Goal: Contribute content: Contribute content

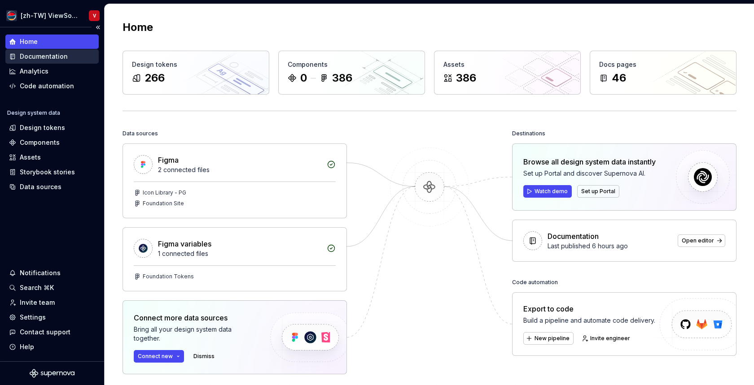
click at [64, 59] on div "Documentation" at bounding box center [44, 56] width 48 height 9
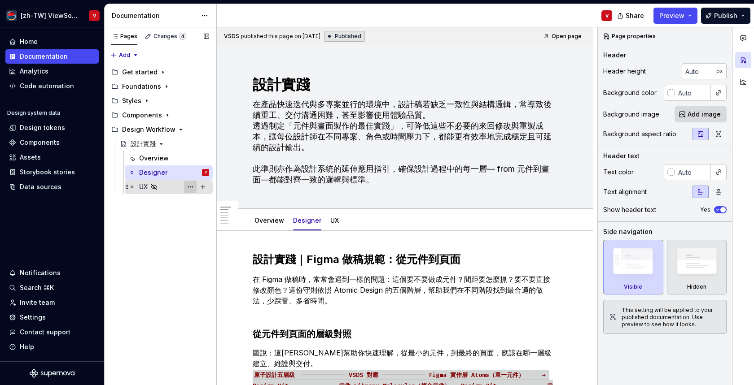
click at [193, 188] on button "Page tree" at bounding box center [190, 187] width 13 height 13
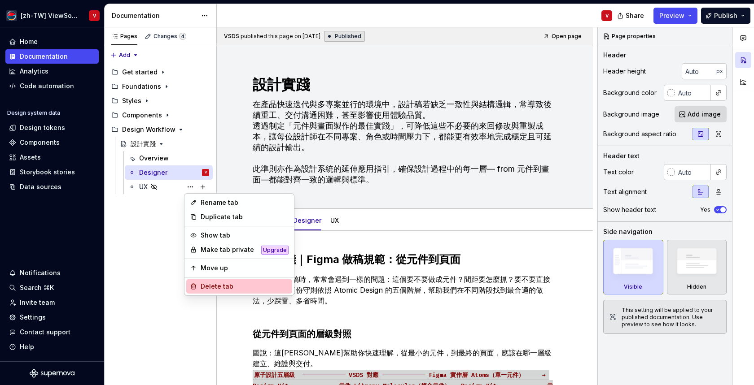
click at [210, 290] on div "Delete tab" at bounding box center [245, 286] width 88 height 9
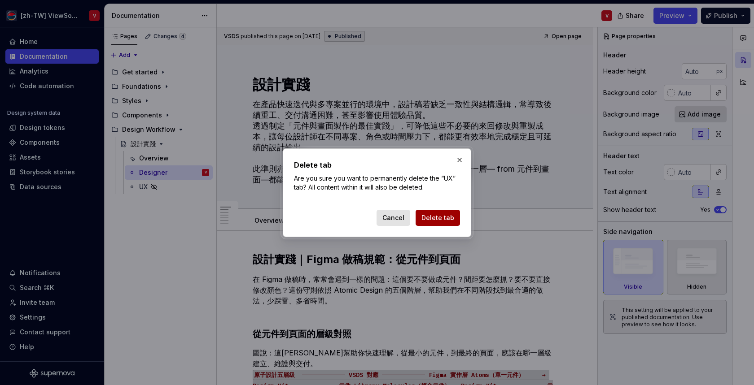
click at [434, 221] on span "Delete tab" at bounding box center [437, 218] width 33 height 9
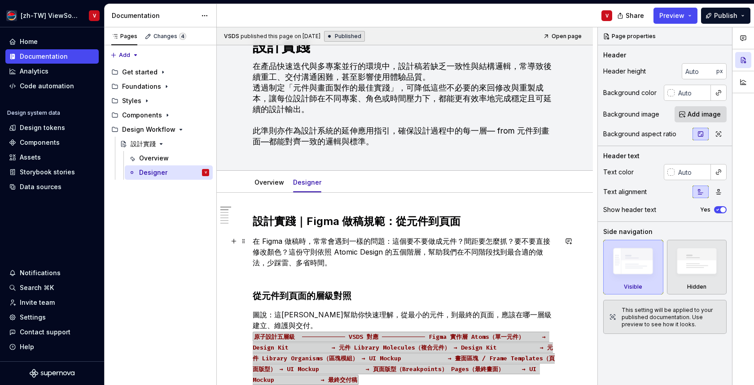
scroll to position [59, 0]
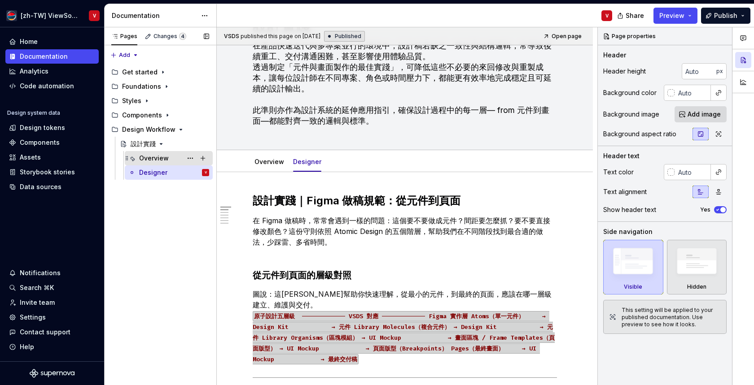
click at [167, 155] on div "Overview" at bounding box center [154, 158] width 30 height 9
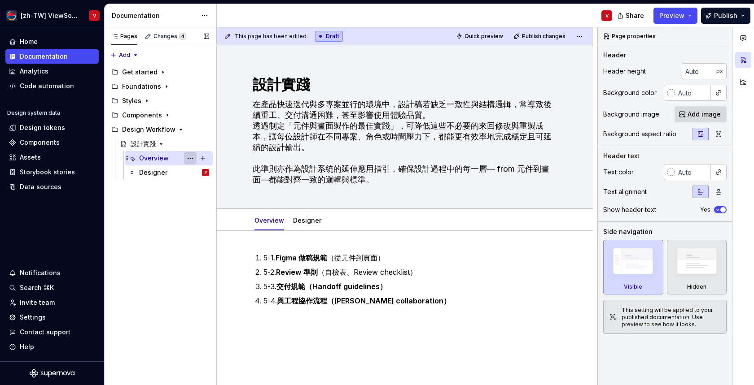
click at [190, 159] on button "Page tree" at bounding box center [190, 158] width 13 height 13
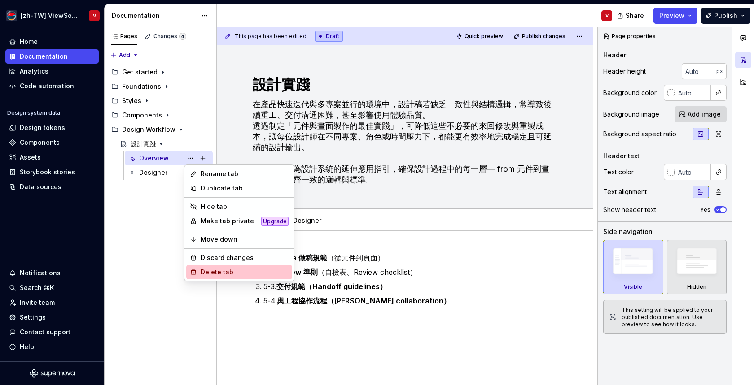
click at [201, 273] on div "Delete tab" at bounding box center [245, 272] width 88 height 9
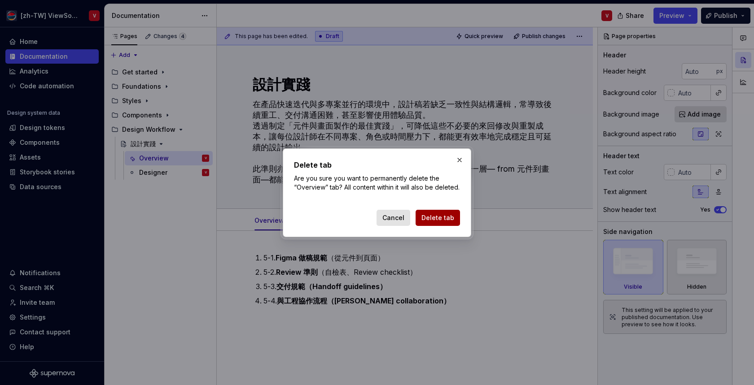
click at [448, 223] on span "Delete tab" at bounding box center [437, 218] width 33 height 9
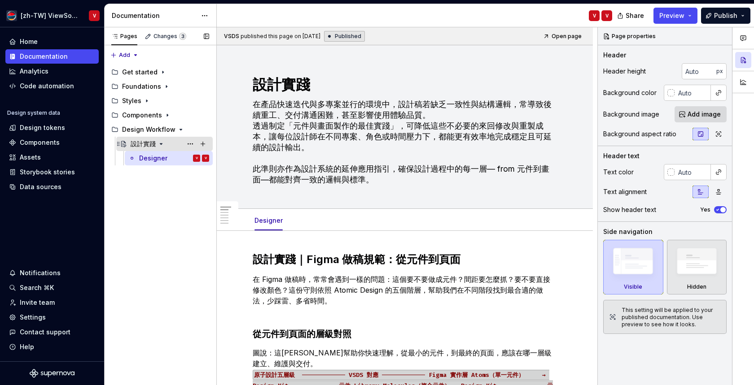
click at [152, 147] on div "設計實踐" at bounding box center [143, 144] width 25 height 9
click at [263, 277] on p "在 Figma 做稿時，常常會遇到一樣的問題：這個要不要做成元件？間距要怎麼抓？要不要直接修改顏色？這份守則依照 Atomic Design 的五個階層，幫助…" at bounding box center [405, 295] width 304 height 43
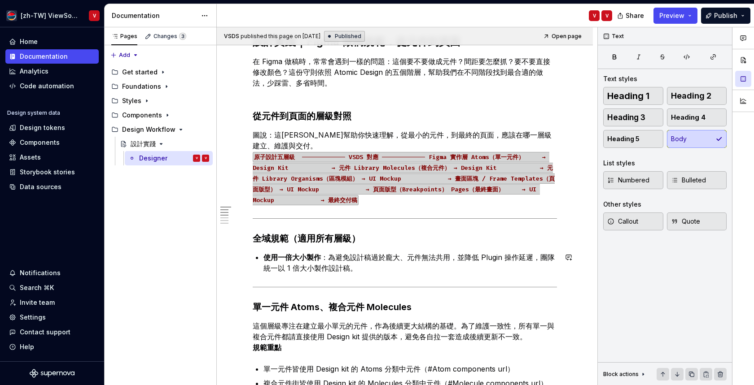
scroll to position [249, 0]
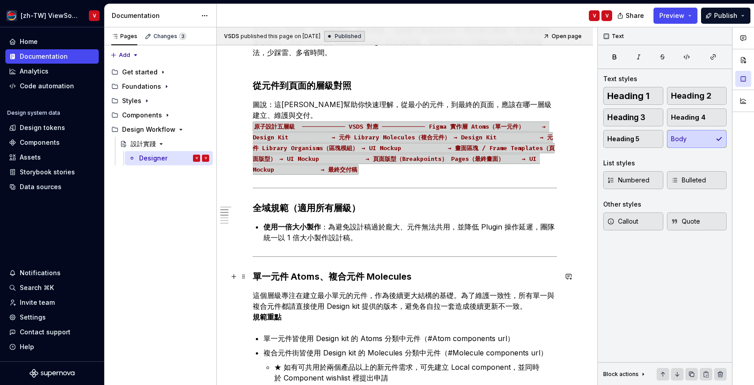
click at [263, 277] on h3 "單一元件 Atoms、複合元件 Molecules" at bounding box center [405, 277] width 304 height 13
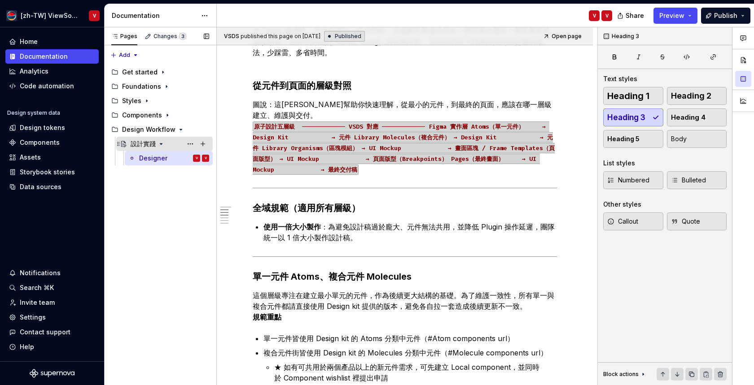
click at [143, 143] on div "設計實踐" at bounding box center [143, 144] width 25 height 9
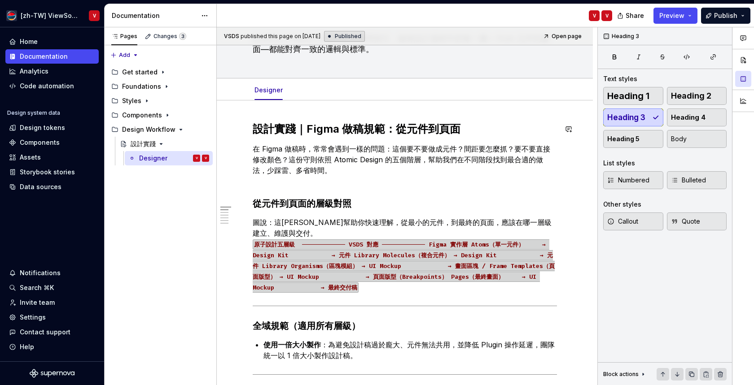
scroll to position [0, 0]
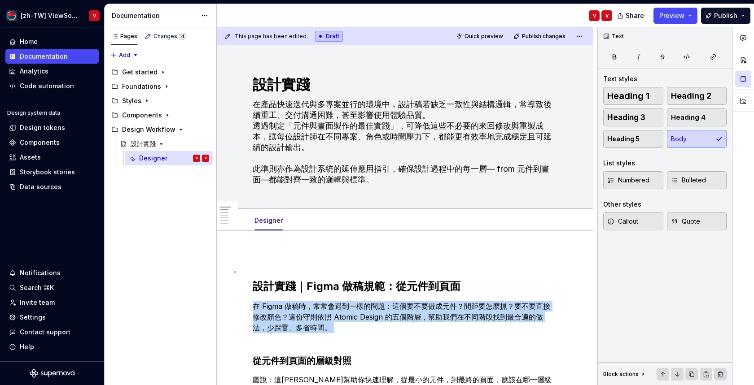
click at [234, 272] on div "This page has been edited. Draft Quick preview Publish changes 設計實踐 在產品快速迭代與多專案…" at bounding box center [407, 206] width 381 height 359
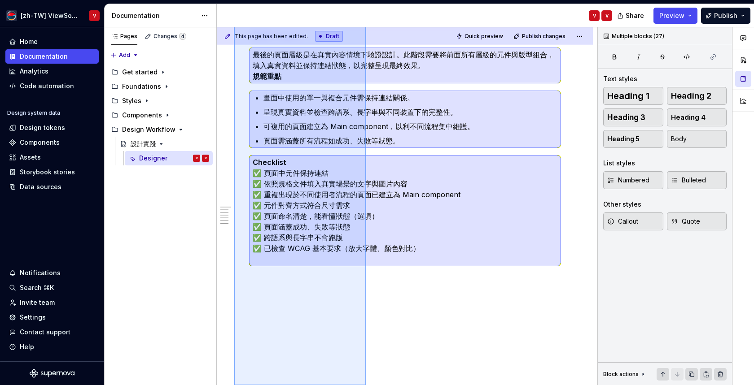
scroll to position [1542, 0]
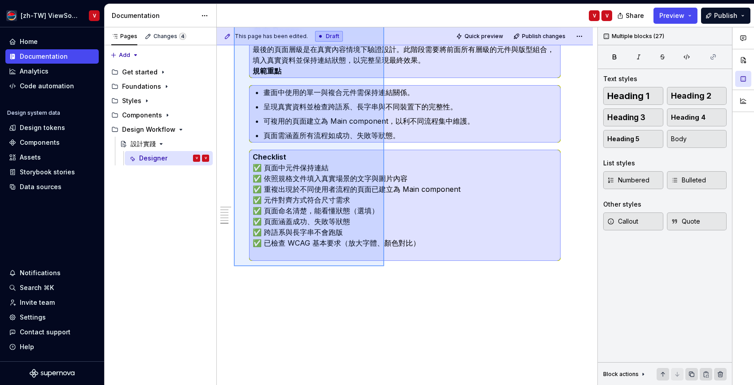
drag, startPoint x: 234, startPoint y: 272, endPoint x: 384, endPoint y: 267, distance: 150.4
click at [384, 267] on div "This page has been edited. Draft Quick preview Publish changes 設計實踐 在產品快速迭代與多專案…" at bounding box center [407, 206] width 381 height 359
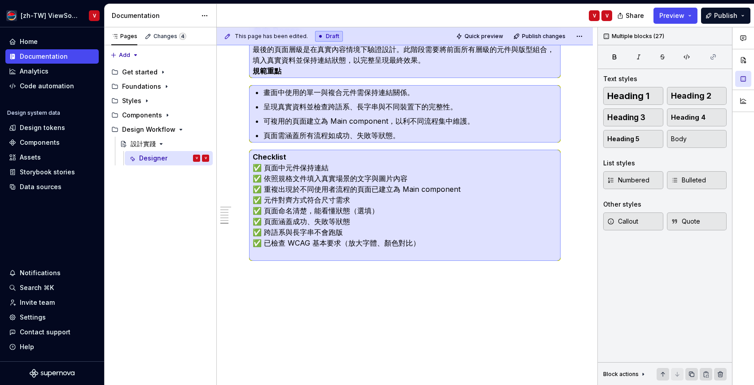
scroll to position [27, 0]
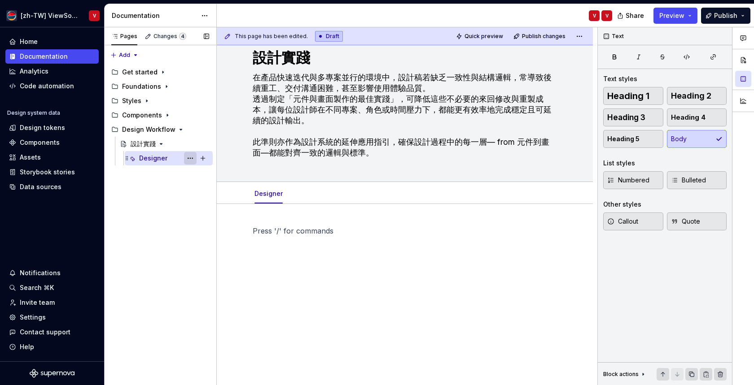
click at [188, 158] on button "Page tree" at bounding box center [190, 158] width 13 height 13
type textarea "*"
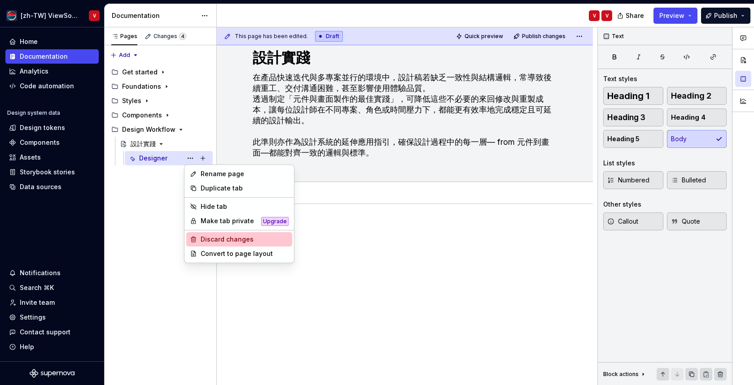
click at [214, 241] on div "Discard changes" at bounding box center [245, 239] width 88 height 9
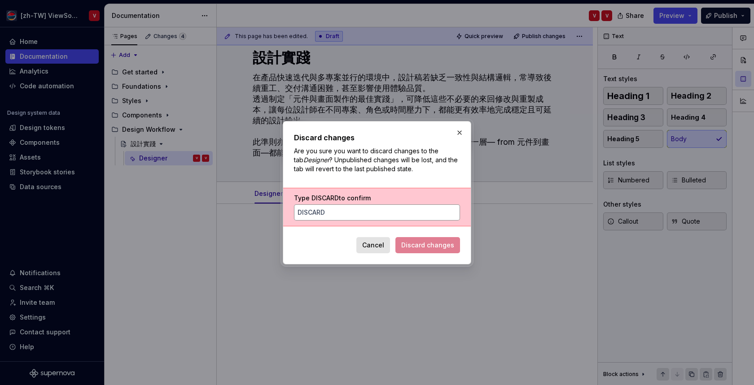
click at [380, 211] on input "Type DISCARD to confirm" at bounding box center [377, 213] width 166 height 16
type input "discard"
click at [412, 247] on span "Discard changes" at bounding box center [427, 245] width 53 height 9
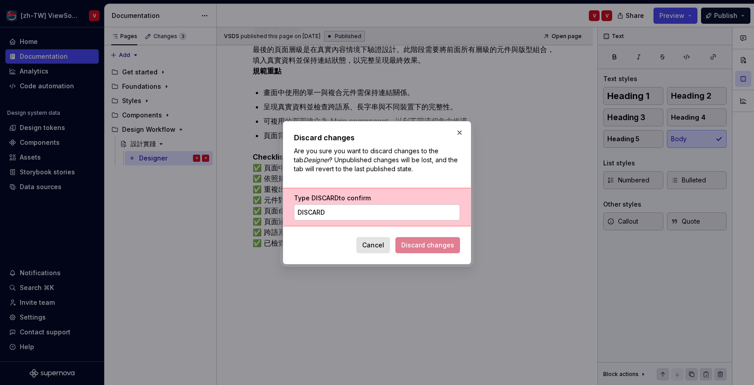
scroll to position [0, 0]
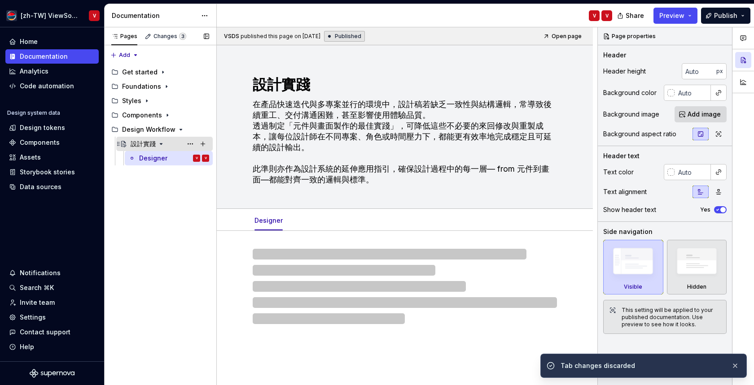
click at [143, 146] on div "設計實踐" at bounding box center [143, 144] width 25 height 9
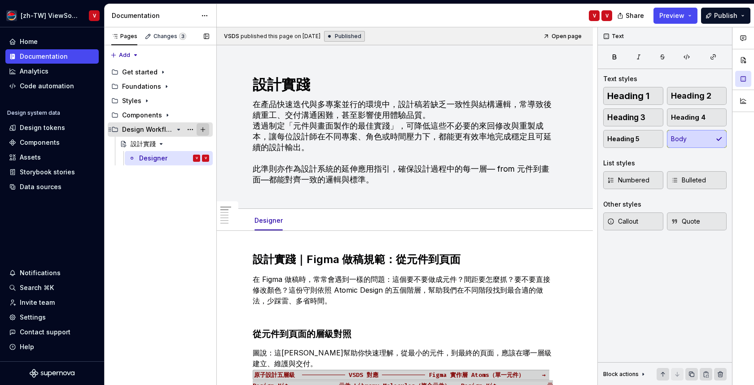
click at [205, 130] on button "Page tree" at bounding box center [203, 129] width 13 height 13
type textarea "*"
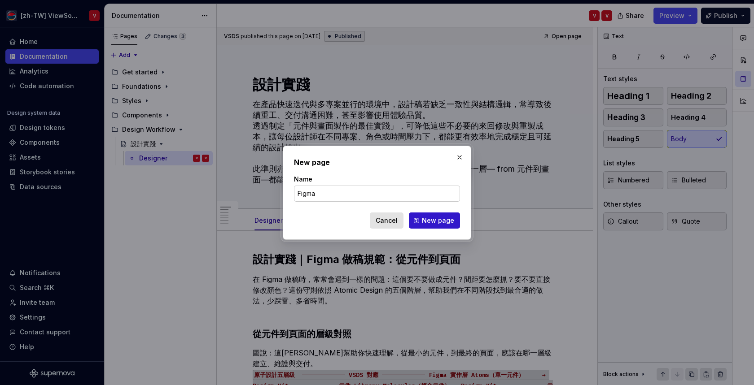
type input "Figma"
click at [438, 227] on button "New page" at bounding box center [434, 221] width 51 height 16
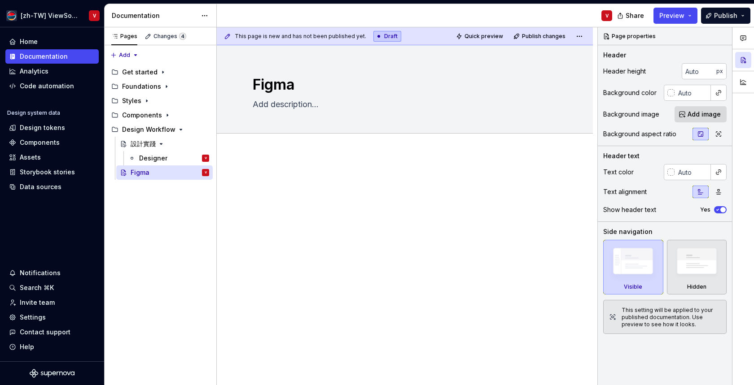
click at [285, 179] on p at bounding box center [405, 180] width 304 height 11
click at [274, 154] on div at bounding box center [405, 244] width 376 height 182
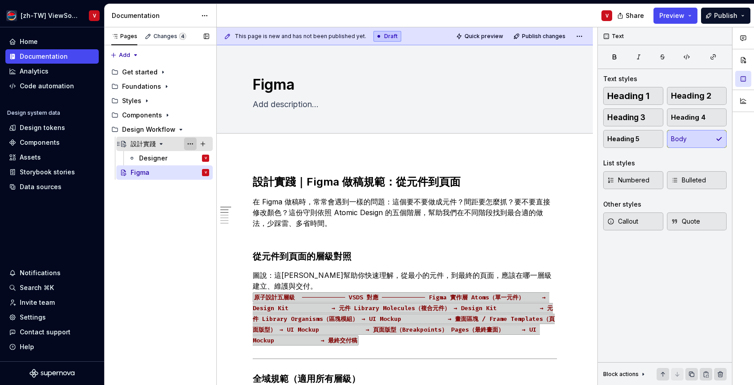
click at [195, 142] on button "Page tree" at bounding box center [190, 144] width 13 height 13
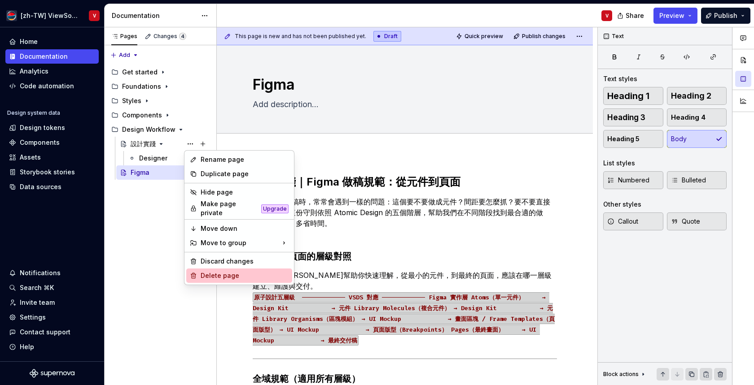
click at [213, 272] on div "Delete page" at bounding box center [245, 276] width 88 height 9
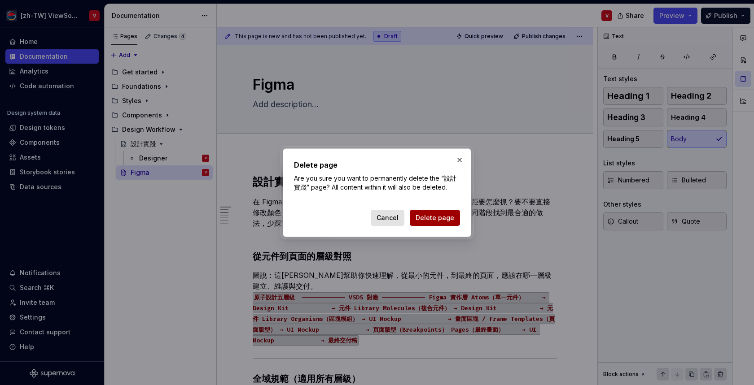
click at [442, 220] on span "Delete page" at bounding box center [435, 218] width 39 height 9
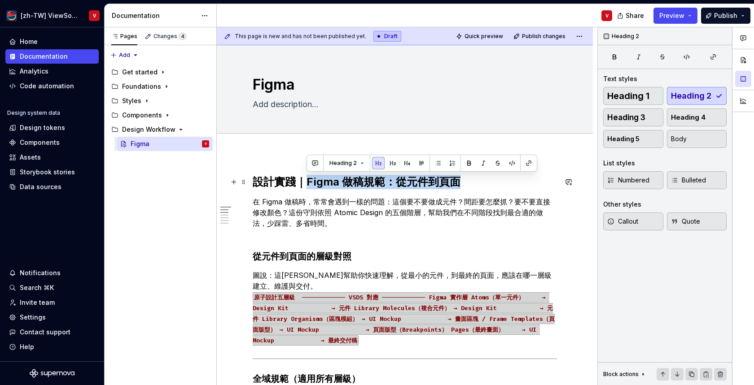
drag, startPoint x: 461, startPoint y: 180, endPoint x: 306, endPoint y: 184, distance: 155.3
click at [306, 184] on h2 "設計實踐｜Figma 做稿規範：從元件到頁面" at bounding box center [405, 182] width 304 height 14
copy h2 "Figma 做稿規範：從元件到頁面"
click at [315, 182] on h2 "設計實踐｜Figma 做稿規範：從元件到頁面" at bounding box center [405, 182] width 304 height 14
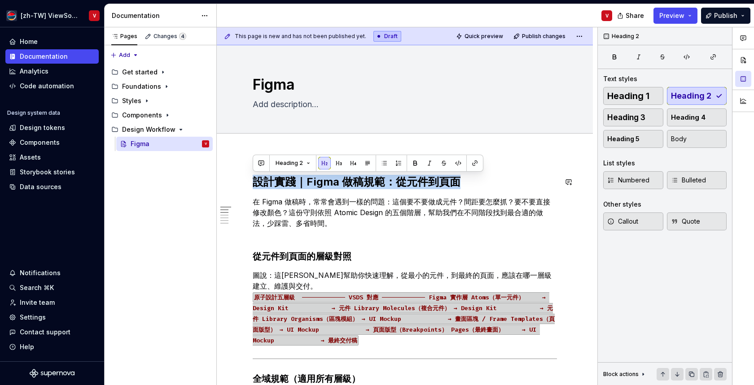
copy h2 "設計實踐｜Figma 做稿規範：從元件到頁面"
click at [289, 93] on textarea "Figma" at bounding box center [403, 85] width 304 height 22
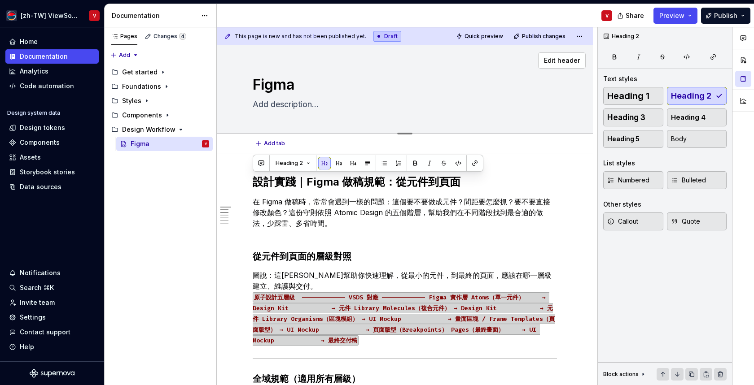
click at [272, 82] on textarea "Figma" at bounding box center [403, 85] width 304 height 22
paste textarea "設計實踐｜Figma 做稿規範：從元件到頁面"
type textarea "*"
type textarea "設計實踐｜Figma 做稿規範：從元件到頁面"
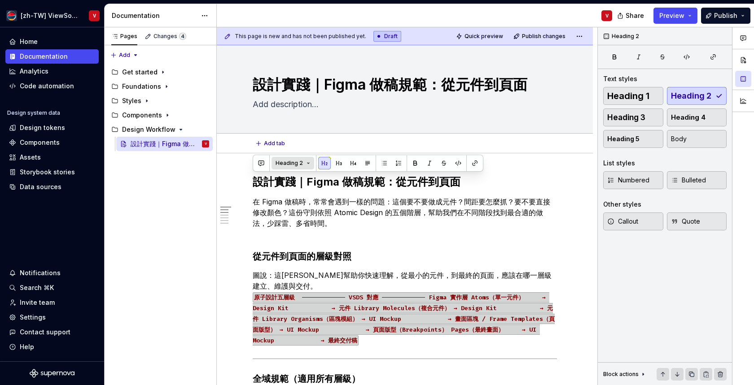
type textarea "*"
type textarea "設計實踐｜Figma 做稿規範：從元件到頁面"
click at [272, 199] on p "在 Figma 做稿時，常常會遇到一樣的問題：這個要不要做成元件？間距要怎麼抓？要不要直接修改顏色？這份守則依照 Atomic Design 的五個階層，幫助…" at bounding box center [405, 218] width 304 height 43
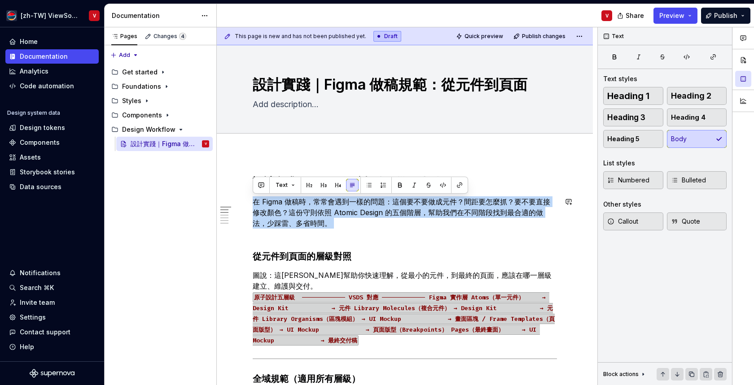
copy p "在 Figma 做稿時，常常會遇到一樣的問題：這個要不要做成元件？間距要怎麼抓？要不要直接修改顏色？這份守則依照 Atomic Design 的五個階層，幫助…"
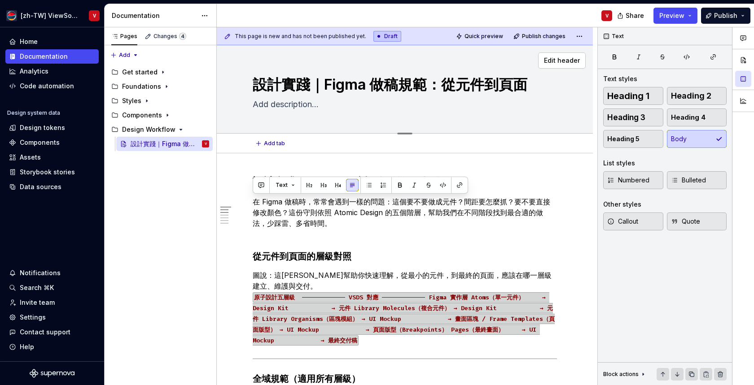
click at [274, 99] on textarea at bounding box center [403, 104] width 304 height 14
paste textarea "在 Figma 做稿時，常常會遇到一樣的問題：這個要不要做成元件？間距要怎麼抓？要不要直接修改顏色？這份守則依照 Atomic Design 的五個階層，幫助…"
type textarea "*"
type textarea "在 Figma 做稿時，常常會遇到一樣的問題：這個要不要做成元件？間距要怎麼抓？要不要直接修改顏色？這份守則依照 Atomic Design 的五個階層，幫助…"
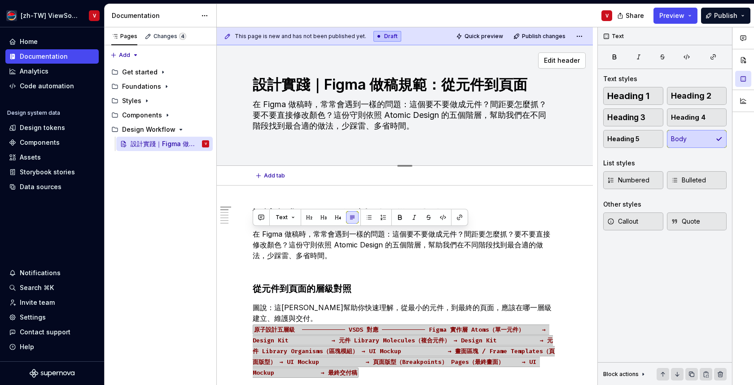
type textarea "*"
type textarea "在 Figma 做稿時，常常會遇到一樣的問題：這個要不要做成元件？間距要怎麼抓？要不要直接修改顏色？這份守則依照 Atomic Design 的五個階層，幫助…"
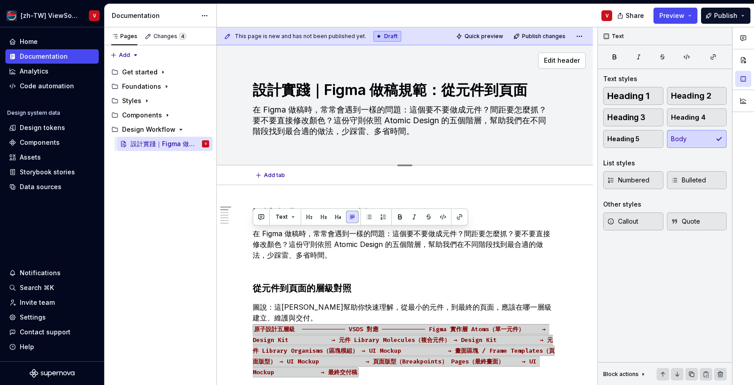
type textarea "*"
type textarea "在 Figma 做稿時，常常會遇到一樣的問題：這個要不要做成元件？間距要怎麼抓？要不要直接修改顏色？這份守則依照 Atomic Design 的五個階層，幫助…"
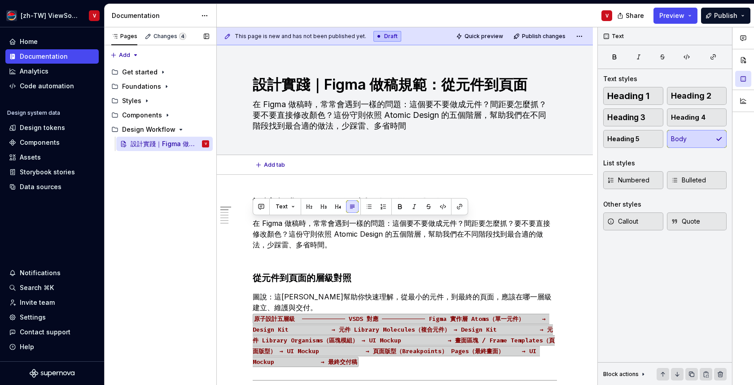
type textarea "*"
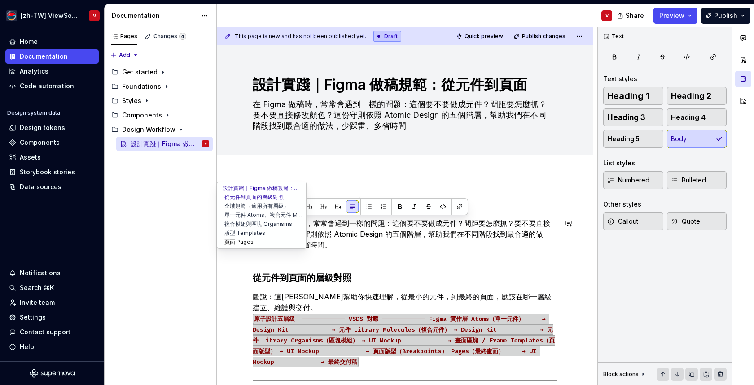
type textarea "在 Figma 做稿時，常常會遇到一樣的問題：這個要不要做成元件？間距要怎麼抓？要不要直接修改顏色？這份守則依照 Atomic Design 的五個階層，幫助…"
click at [267, 240] on button "頁面 Pages" at bounding box center [261, 242] width 85 height 9
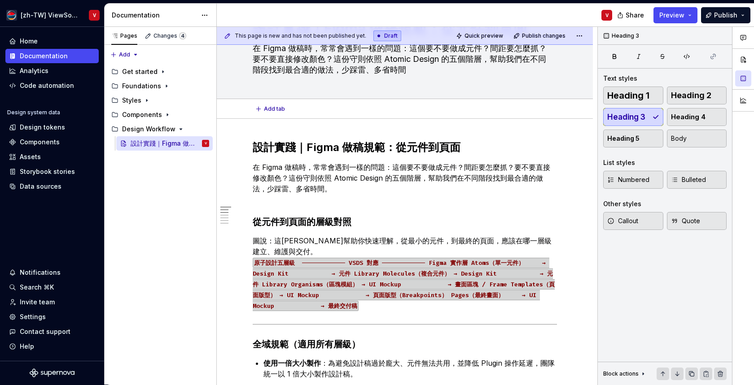
scroll to position [56, 0]
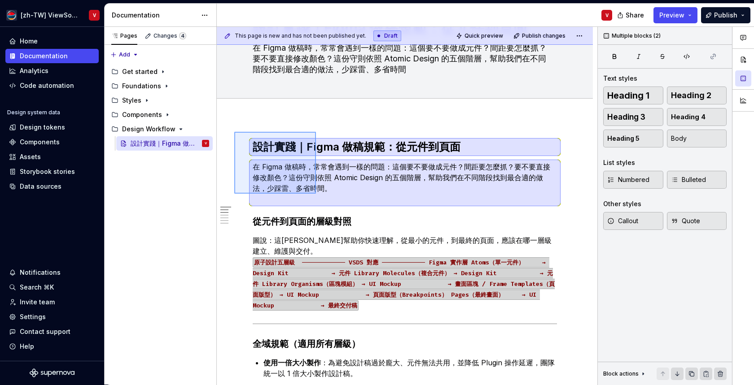
drag, startPoint x: 234, startPoint y: 132, endPoint x: 316, endPoint y: 193, distance: 102.2
click at [316, 193] on div "This page is new and has not been published yet. Draft Quick preview Publish ch…" at bounding box center [407, 206] width 381 height 359
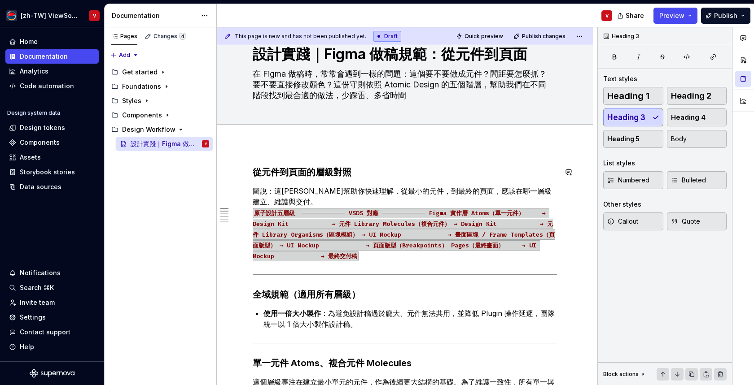
scroll to position [0, 0]
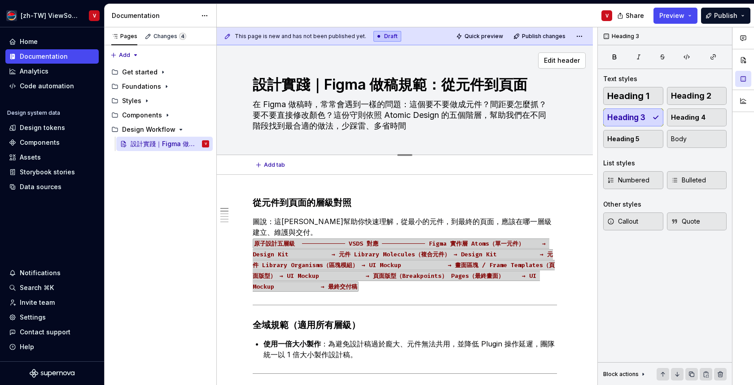
click at [258, 80] on textarea "設計實踐｜Figma 做稿規範：從元件到頁面" at bounding box center [403, 85] width 304 height 22
click at [308, 83] on textarea "設計實踐｜Figma 做稿規範：從元件到頁面" at bounding box center [403, 85] width 304 height 22
click at [322, 87] on textarea "設計實踐｜Figma 做稿規範：從元件到頁面" at bounding box center [403, 85] width 304 height 22
type textarea "*"
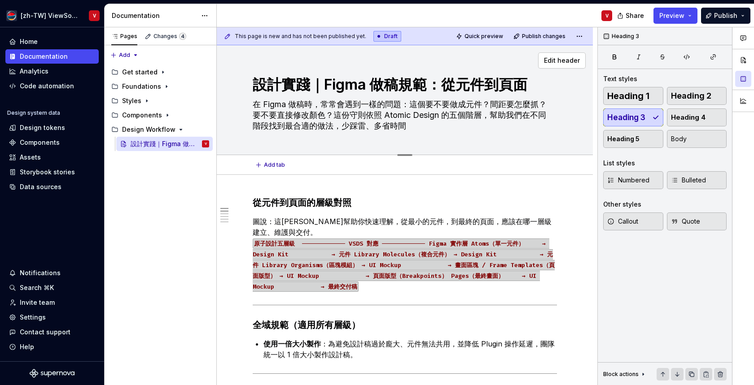
type textarea "Figma 做稿規範：從元件到頁面"
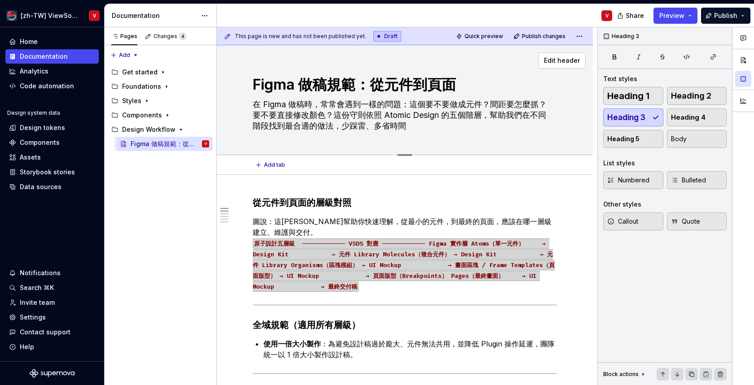
type textarea "*"
type textarea "Figma 做稿規範"
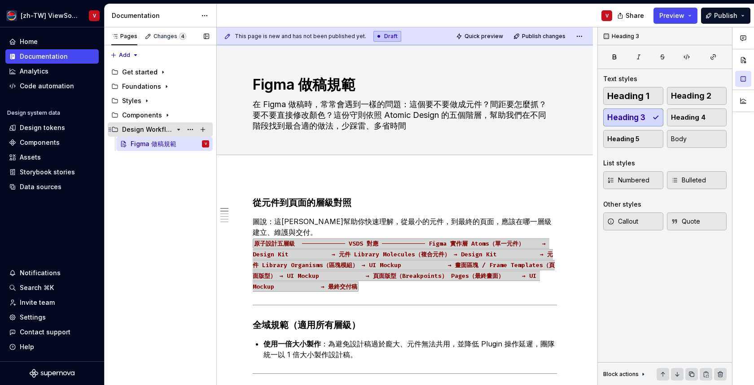
type textarea "*"
type textarea "Figma 做稿規範"
click at [204, 128] on button "Page tree" at bounding box center [203, 129] width 13 height 13
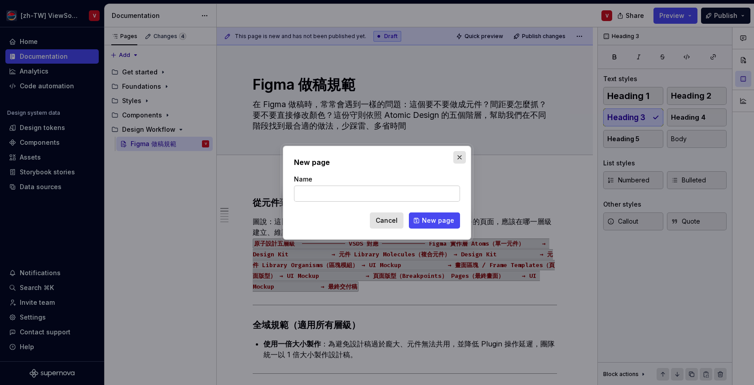
click at [461, 155] on button "button" at bounding box center [459, 157] width 13 height 13
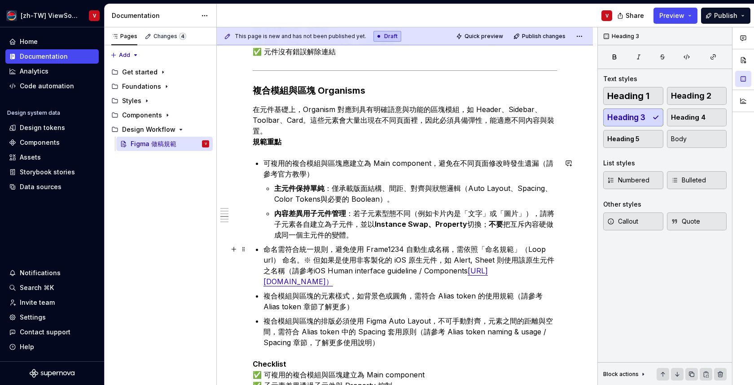
scroll to position [543, 0]
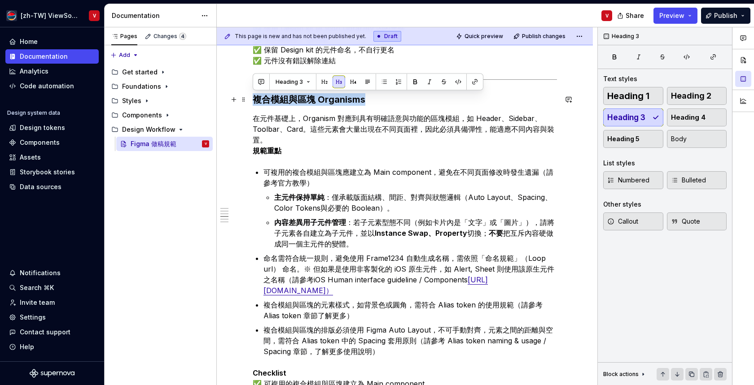
drag, startPoint x: 369, startPoint y: 100, endPoint x: 255, endPoint y: 101, distance: 114.4
click at [255, 101] on h3 "複合模組與區塊 Organisms" at bounding box center [405, 99] width 304 height 13
copy h3 "複合模組與區塊 Organisms"
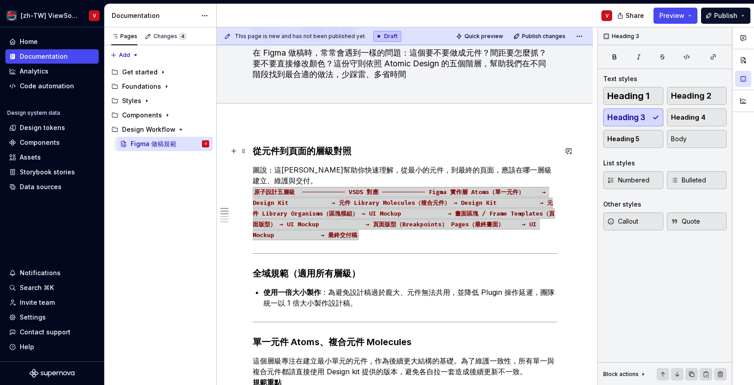
scroll to position [0, 0]
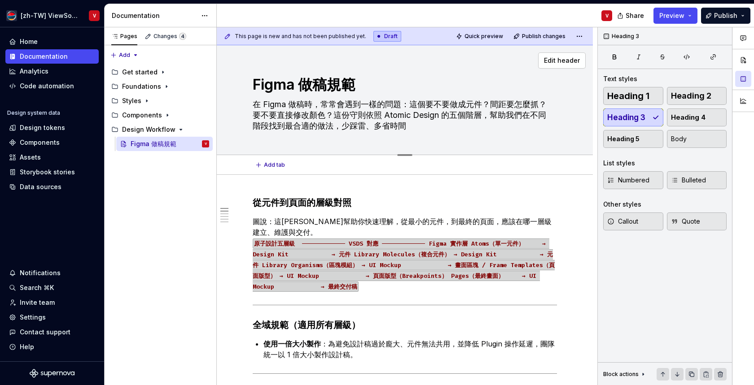
click at [288, 82] on textarea "Figma 做稿規範" at bounding box center [403, 85] width 304 height 22
type textarea "*"
type textarea "M"
type textarea "*"
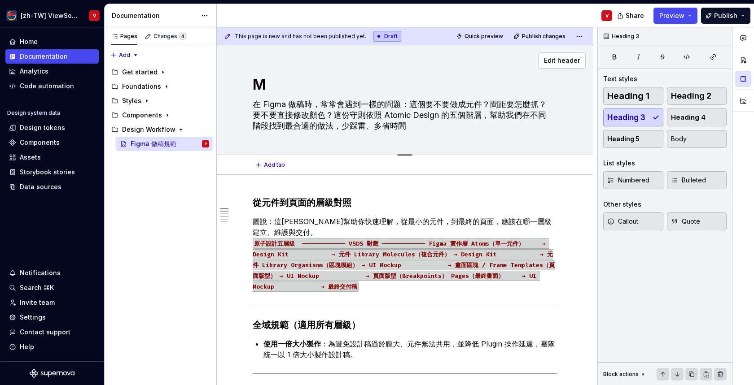
type textarea "Mo"
type textarea "*"
type textarea "Moc"
type textarea "*"
type textarea "Mock"
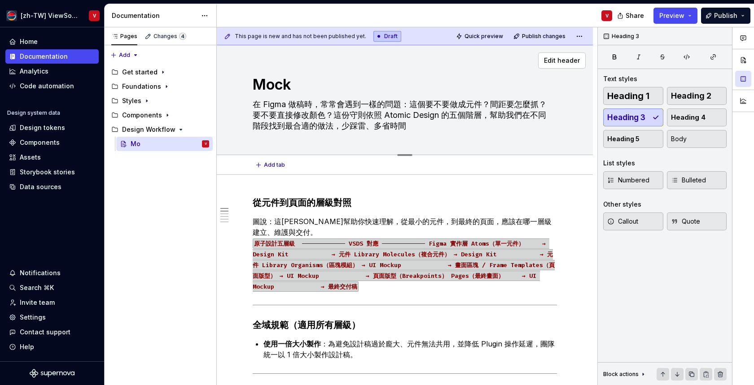
type textarea "*"
type textarea "Mocku"
type textarea "*"
type textarea "Mockup"
type textarea "*"
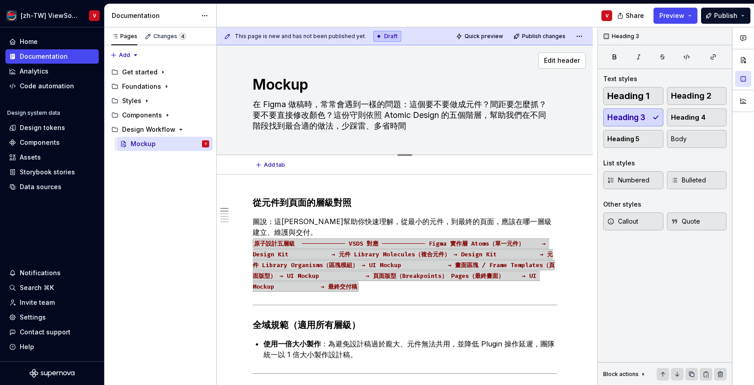
type textarea "Mockup"
type textarea "*"
type textarea "Mockup g"
type textarea "*"
type textarea "Mockup gu"
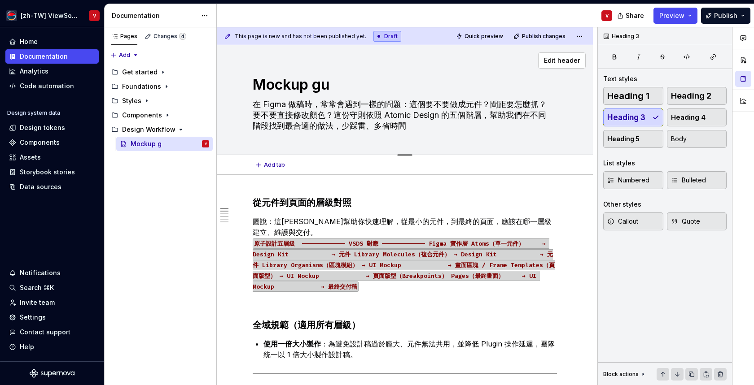
type textarea "*"
type textarea "Mockup gui"
type textarea "*"
type textarea "Mockup guid"
type textarea "*"
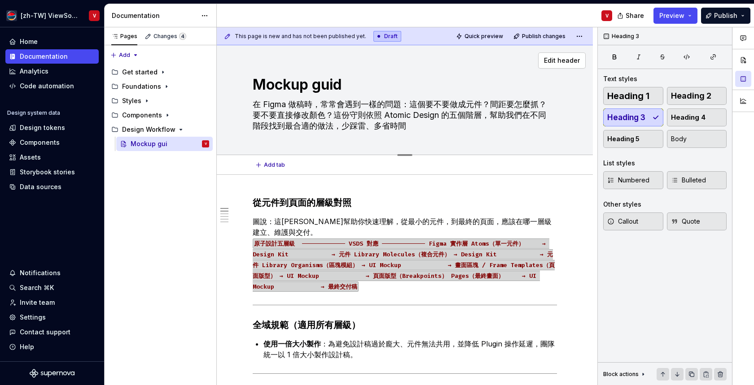
type textarea "Mockup guide"
type textarea "*"
type textarea "Mockup guidel"
type textarea "*"
type textarea "Mockup guideli"
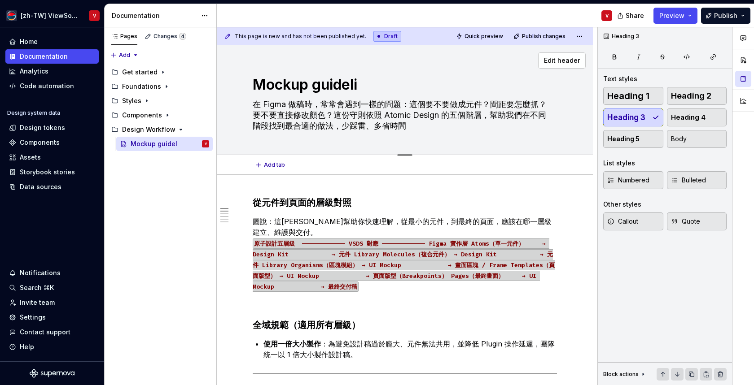
type textarea "*"
type textarea "Mockup guidelin"
type textarea "*"
type textarea "Mockup guideline"
click at [321, 84] on textarea "Mockup guideline" at bounding box center [403, 85] width 304 height 22
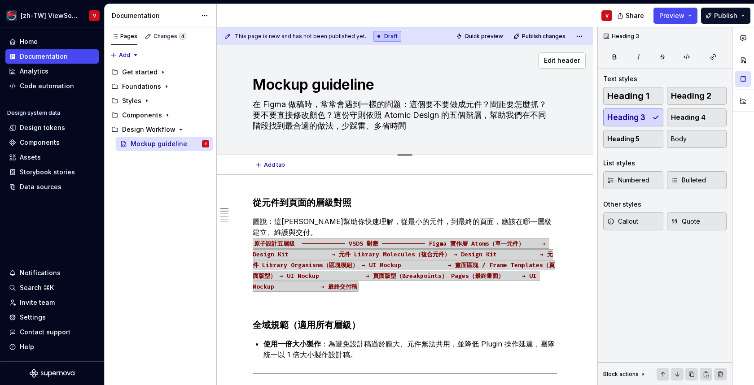
type textarea "*"
type textarea "Mockup uideline"
type textarea "*"
type textarea "Mockup Guideline"
type textarea "*"
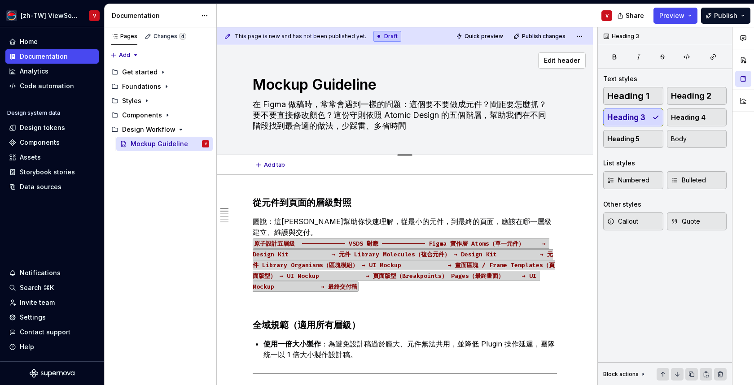
type textarea "UMockup Guideline"
type textarea "*"
type textarea "UIMockup Guideline"
type textarea "*"
type textarea "UI Mockup Guideline"
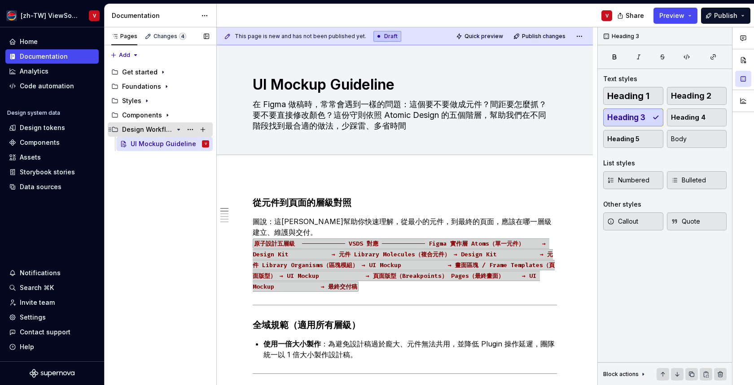
type textarea "*"
type textarea "UI Mockup Guideline"
click at [165, 113] on icon "Page tree" at bounding box center [167, 115] width 7 height 7
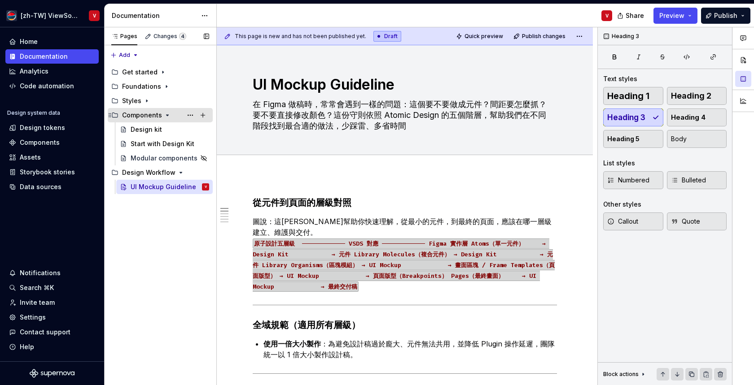
click at [165, 113] on icon "Page tree" at bounding box center [167, 115] width 7 height 7
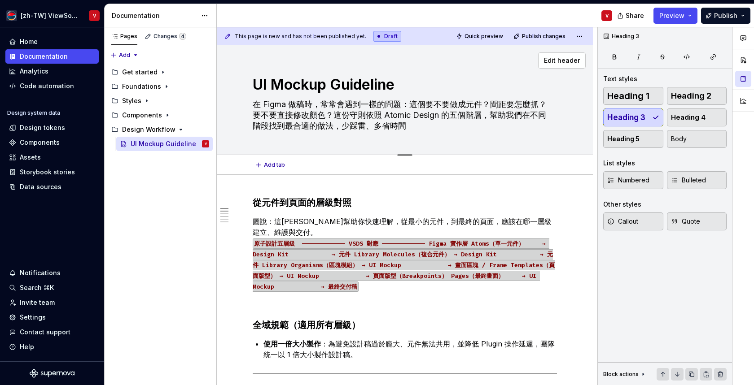
click at [279, 85] on textarea "UI Mockup Guideline" at bounding box center [403, 85] width 304 height 22
click at [397, 83] on textarea "UI Mockup Guideline" at bounding box center [403, 85] width 304 height 22
type textarea "*"
type textarea "UI Mockup Guidelines"
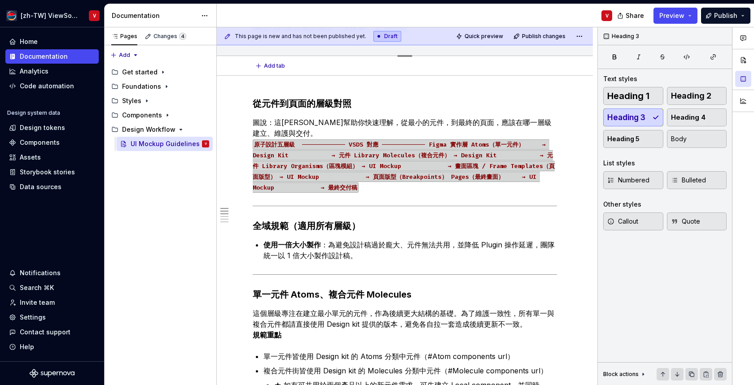
type textarea "*"
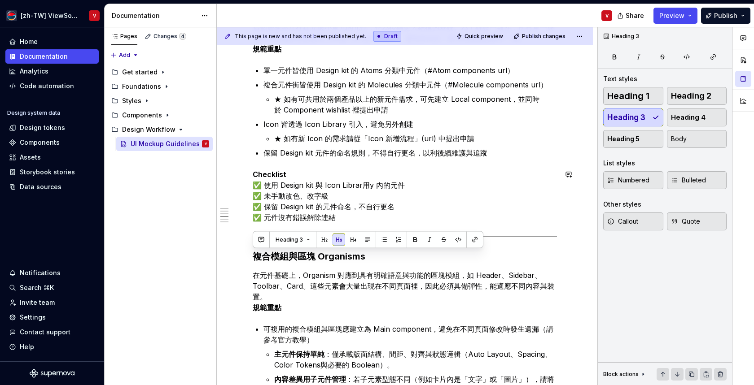
scroll to position [386, 0]
type textarea "UI Mockup Guidelines"
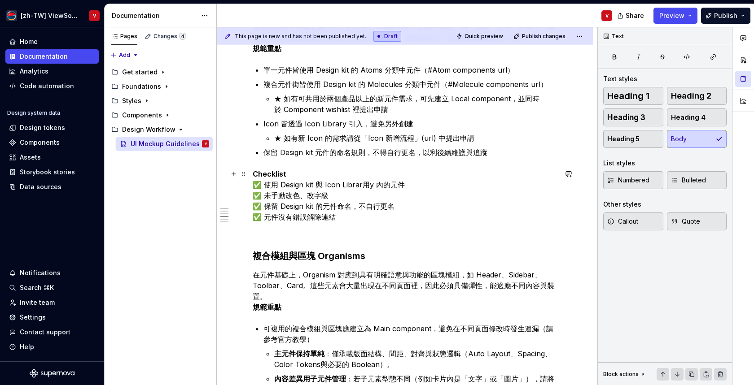
click at [303, 183] on p "Checklist ✅ 使用 Design kit 與 Icon Librar用y 內的元件 ✅ 未手動改色、改字級 ✅ 保留 Design kit 的元件命…" at bounding box center [405, 196] width 304 height 54
click at [349, 218] on p "Checklist ✅ 使用 Design kit 與 Icon Librar用y 內的元件 ✅ 未手動改色、改字級 ✅ 保留 Design kit 的元件命…" at bounding box center [405, 196] width 304 height 54
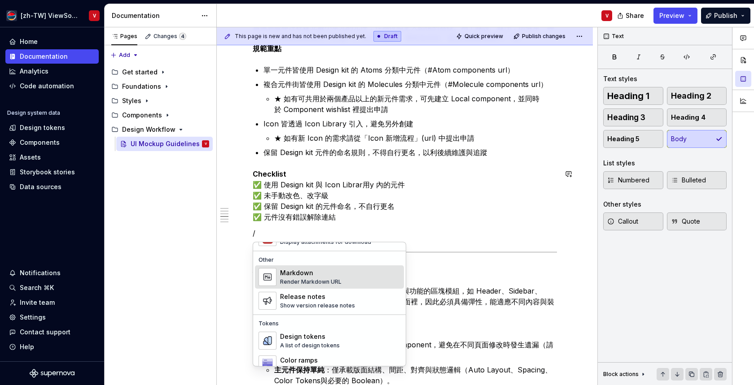
scroll to position [578, 0]
click at [346, 277] on div "Markdown Render Markdown URL" at bounding box center [340, 278] width 120 height 18
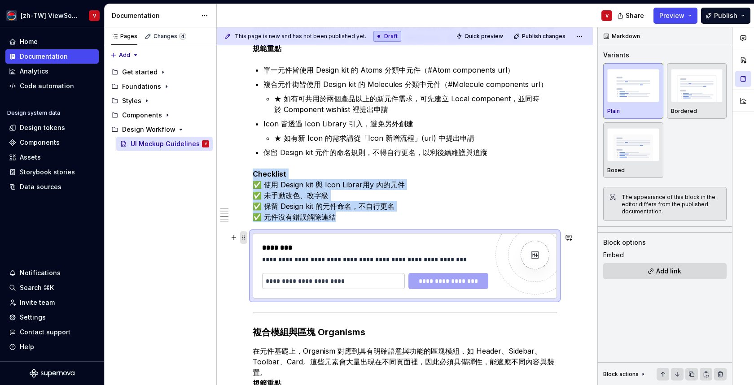
click at [243, 237] on span at bounding box center [243, 238] width 7 height 13
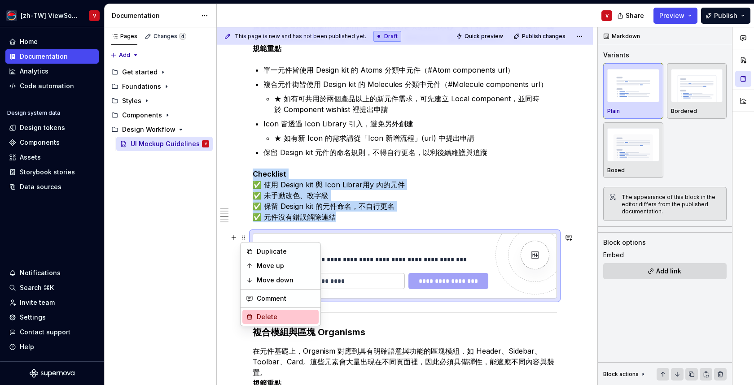
click at [280, 315] on div "Delete" at bounding box center [286, 317] width 58 height 9
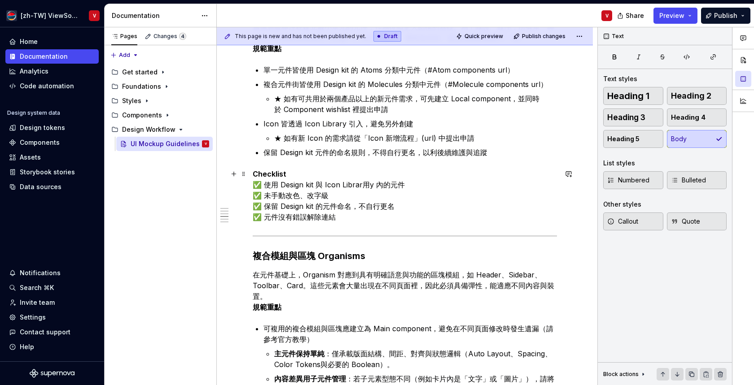
click at [342, 219] on p "Checklist ✅ 使用 Design kit 與 Icon Librar用y 內的元件 ✅ 未手動改色、改字級 ✅ 保留 Design kit 的元件命…" at bounding box center [405, 196] width 304 height 54
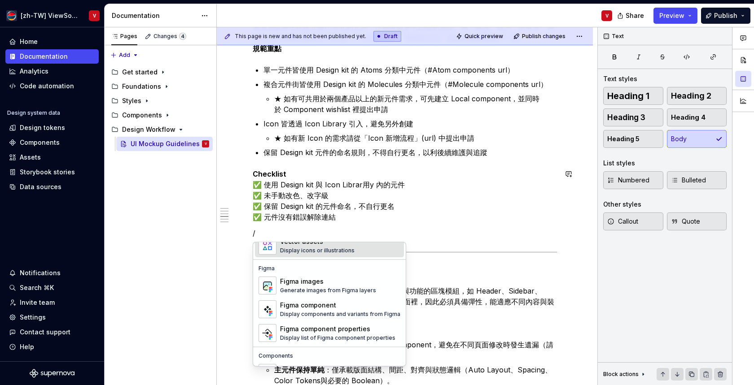
scroll to position [893, 0]
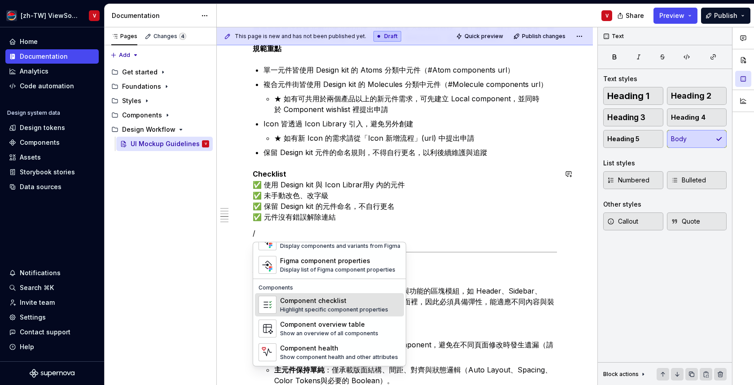
click at [356, 309] on div "Highlight specific component properties" at bounding box center [334, 310] width 108 height 7
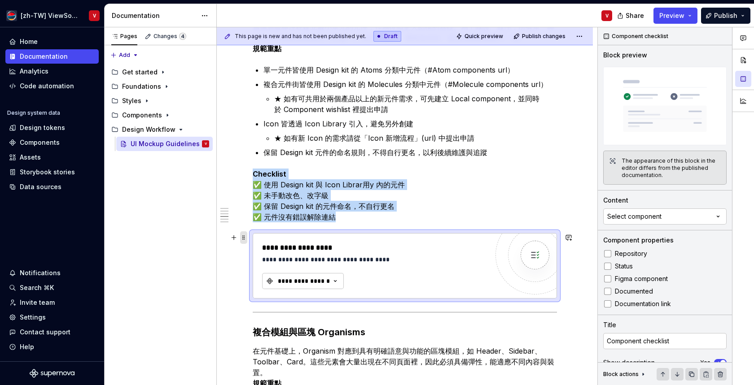
click at [245, 232] on span at bounding box center [243, 238] width 7 height 13
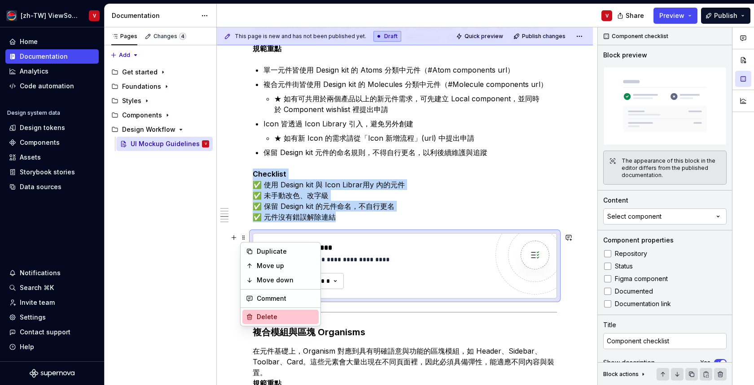
click at [262, 310] on div "Delete" at bounding box center [280, 317] width 76 height 14
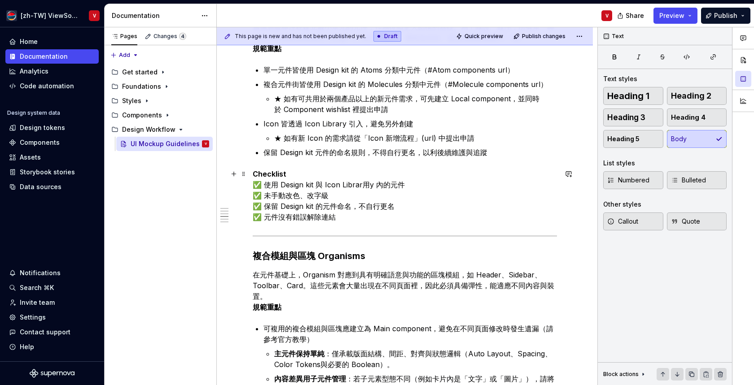
click at [347, 219] on p "Checklist ✅ 使用 Design kit 與 Icon Librar用y 內的元件 ✅ 未手動改色、改字級 ✅ 保留 Design kit 的元件命…" at bounding box center [405, 196] width 304 height 54
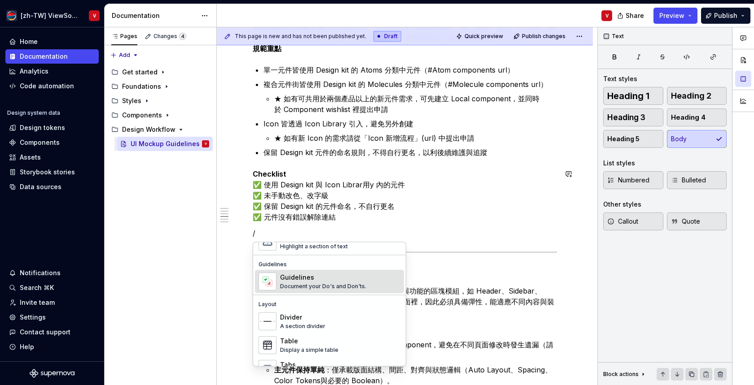
scroll to position [224, 0]
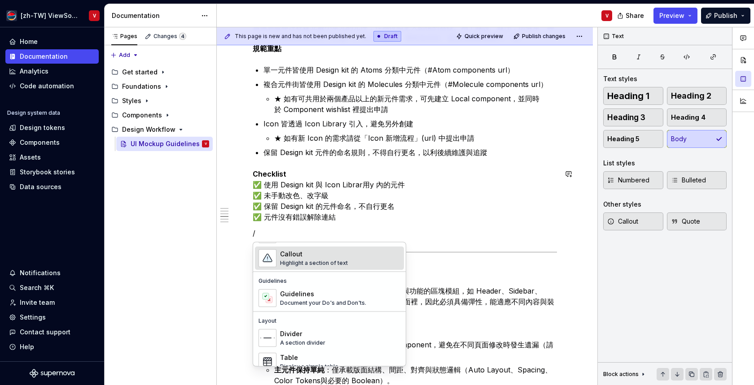
click at [282, 229] on p "/" at bounding box center [405, 233] width 304 height 11
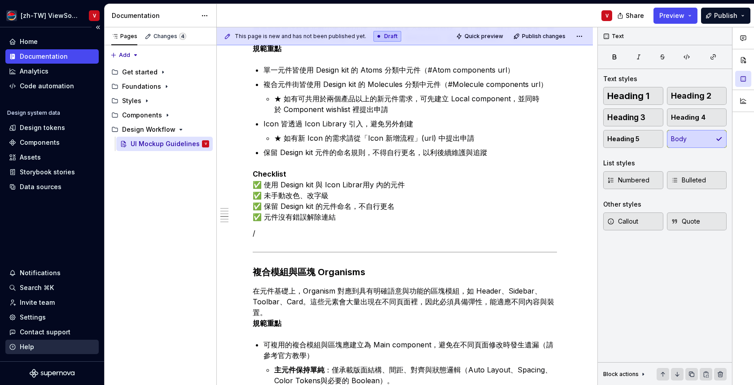
click at [60, 348] on div "Help" at bounding box center [52, 347] width 86 height 9
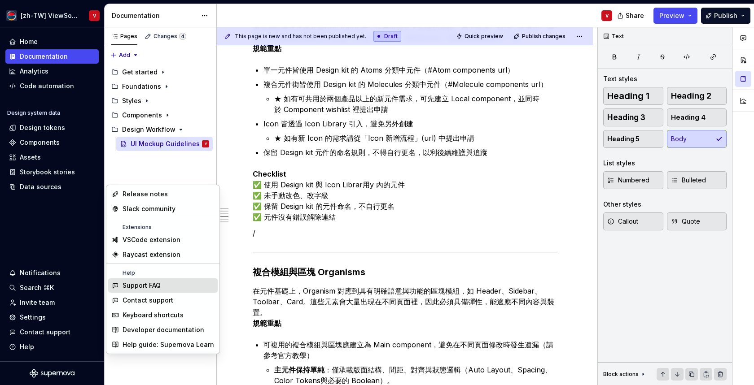
click at [172, 287] on div "Support FAQ" at bounding box center [169, 285] width 92 height 9
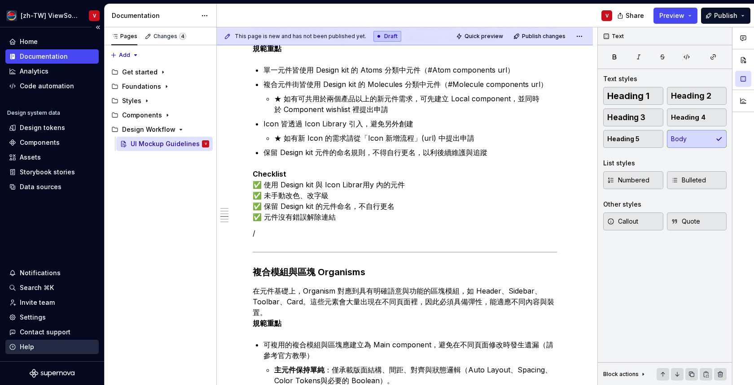
click at [74, 353] on div "Help" at bounding box center [51, 347] width 93 height 14
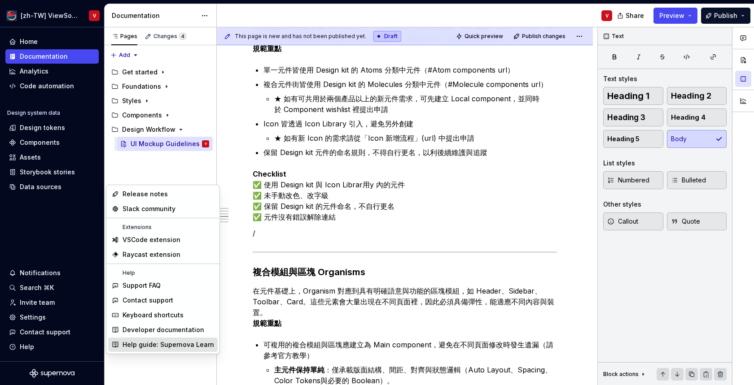
click at [161, 349] on div "Help guide: Supernova Learn" at bounding box center [169, 345] width 92 height 9
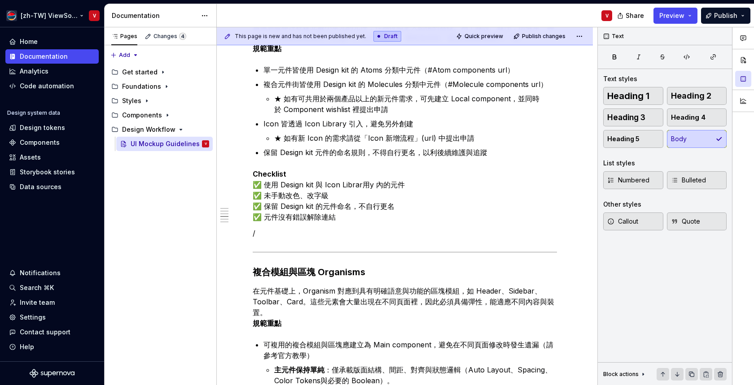
click at [60, 21] on html "[zh-TW] ViewSonic Design System V Home Documentation Analytics Code automation …" at bounding box center [377, 192] width 754 height 385
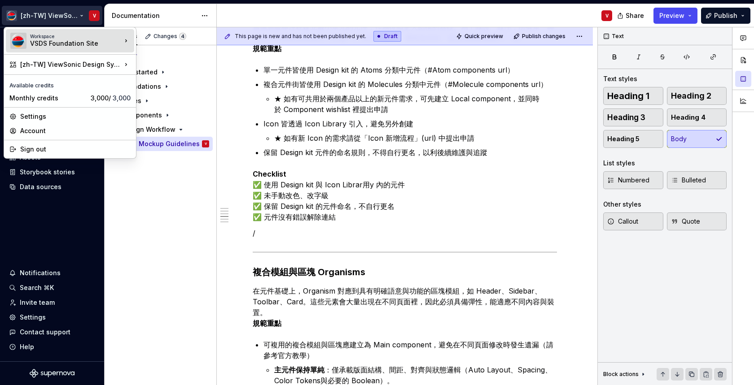
type textarea "*"
click at [63, 243] on html "[zh-TW] ViewSonic Design System V Home Documentation Analytics Code automation …" at bounding box center [377, 192] width 754 height 385
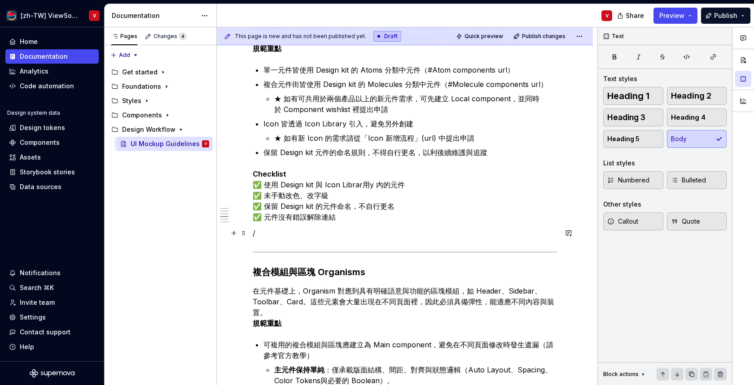
click at [285, 234] on p "/" at bounding box center [405, 233] width 304 height 11
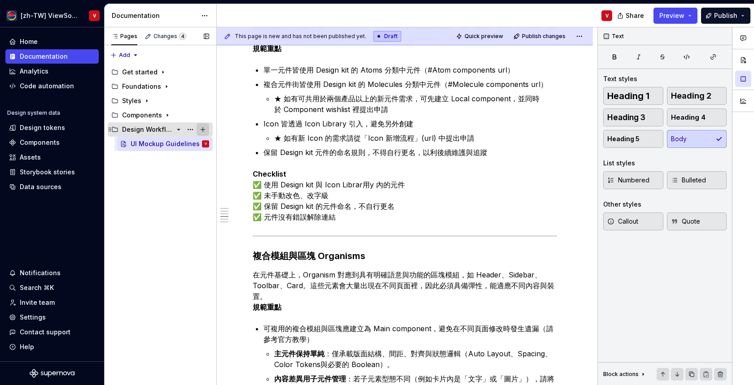
click at [205, 131] on button "Page tree" at bounding box center [203, 129] width 13 height 13
type textarea "*"
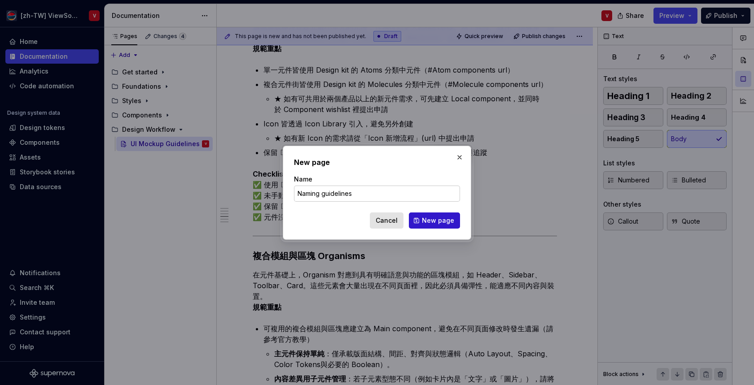
type input "Naming guidelines"
click at [432, 223] on span "New page" at bounding box center [438, 220] width 32 height 9
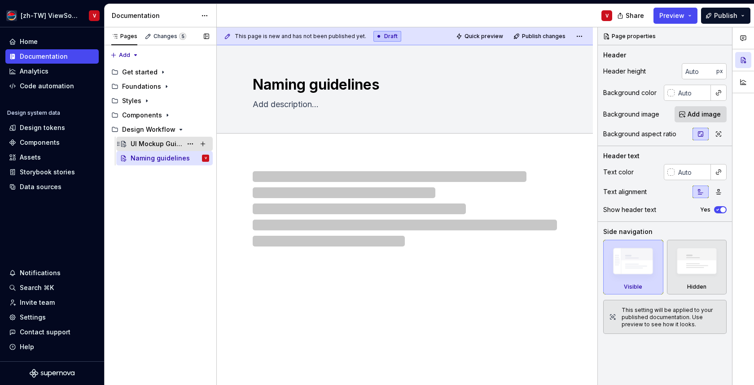
click at [165, 145] on div "UI Mockup Guidelines" at bounding box center [157, 144] width 52 height 9
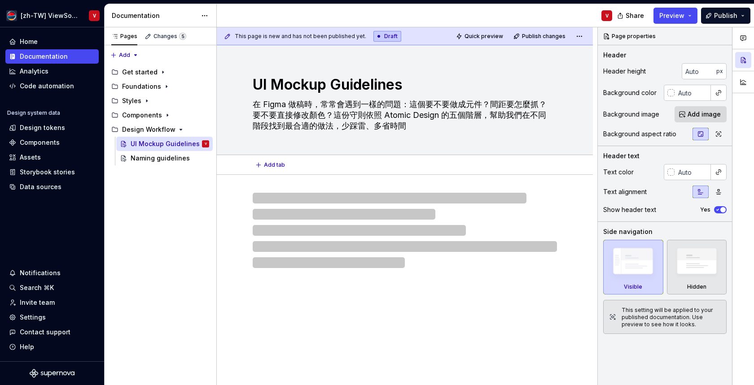
click at [341, 83] on textarea "UI Mockup Guidelines" at bounding box center [403, 85] width 304 height 22
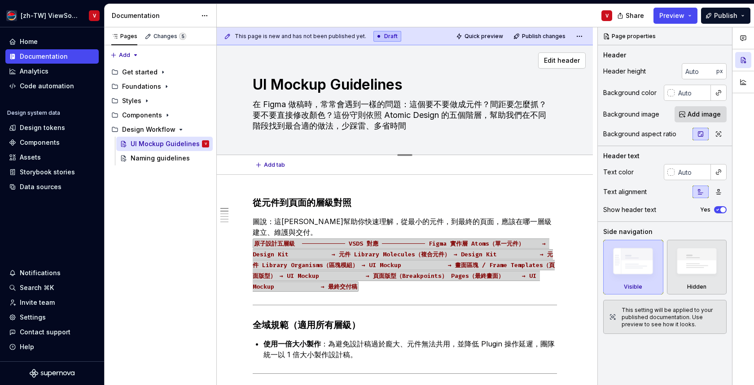
type textarea "*"
type textarea "UI Mockup uidelines"
type textarea "*"
type textarea "UI Mockup guidelines"
type textarea "*"
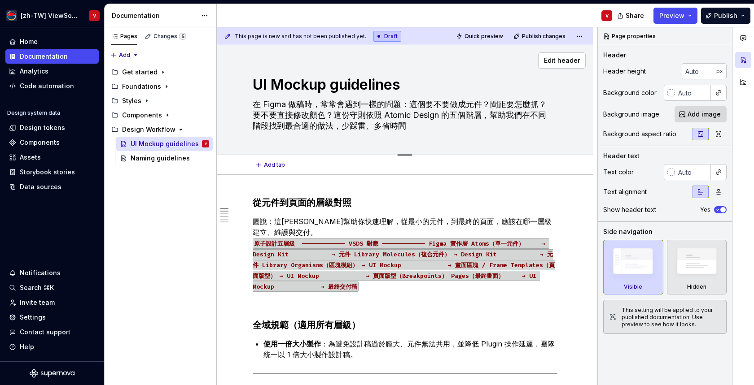
type textarea "Mockup guidelines"
type textarea "*"
type textarea "Mockup guidelines"
click at [175, 223] on div "Pages Changes 5 Add Accessibility guide for tree Page tree. Navigate the tree w…" at bounding box center [160, 206] width 112 height 359
click at [175, 160] on div "Naming guidelines" at bounding box center [157, 158] width 52 height 9
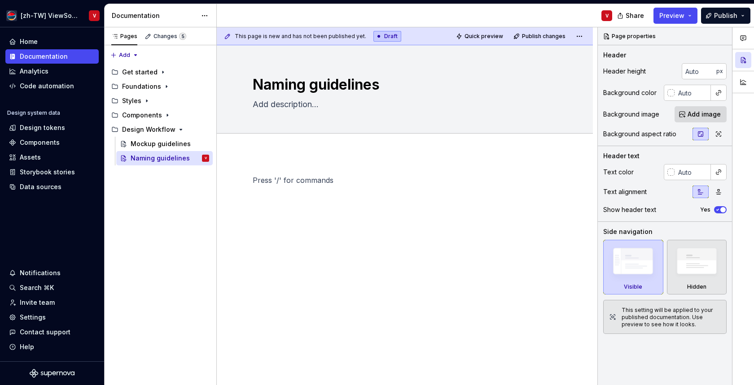
click at [291, 178] on p at bounding box center [405, 180] width 304 height 11
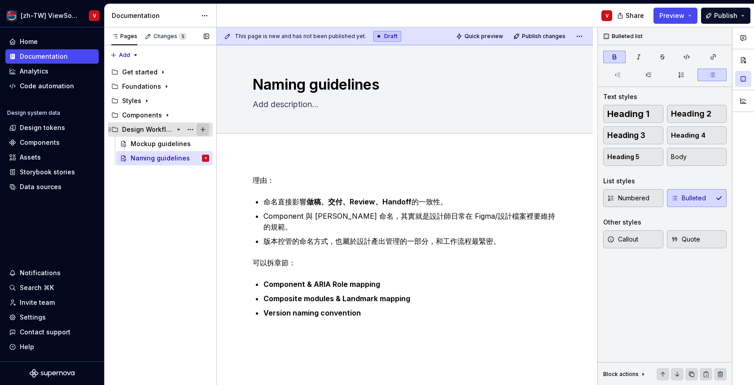
click at [204, 130] on button "Page tree" at bounding box center [203, 129] width 13 height 13
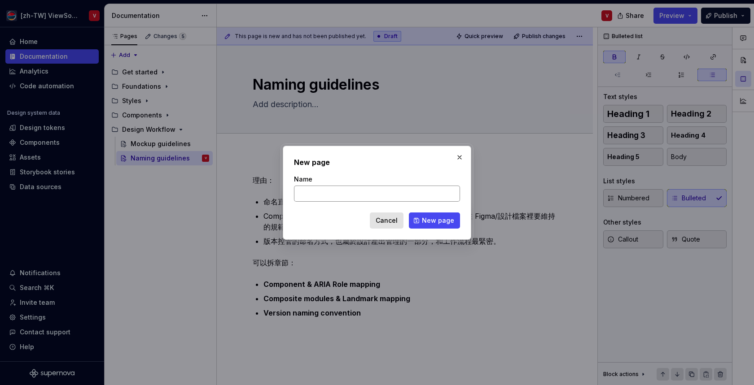
type textarea "*"
click at [368, 194] on input "Review process 5-3. Handoff guidelines" at bounding box center [377, 194] width 166 height 16
type input "Review process"
click button "New page" at bounding box center [434, 221] width 51 height 16
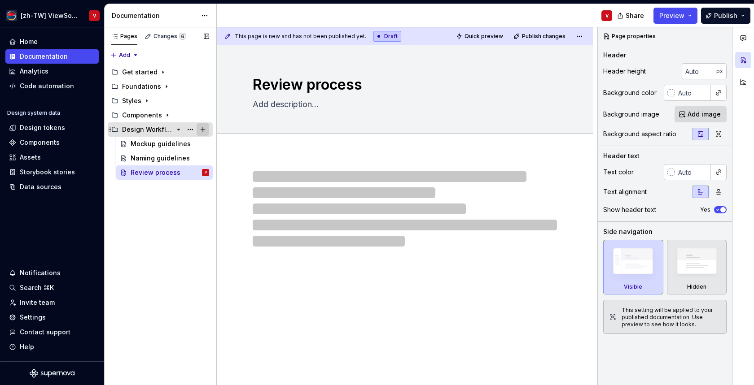
click at [203, 128] on button "Page tree" at bounding box center [203, 129] width 13 height 13
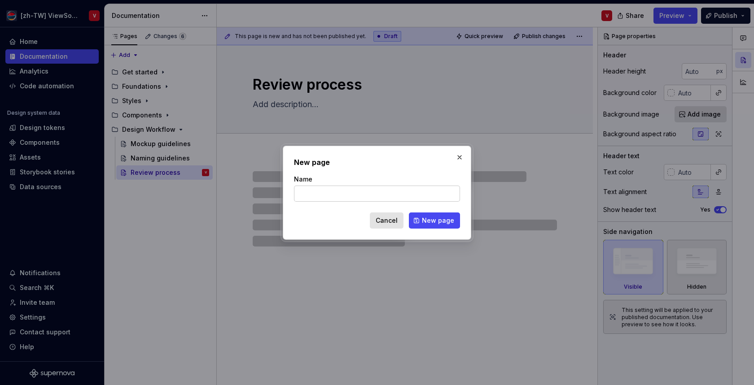
type textarea "*"
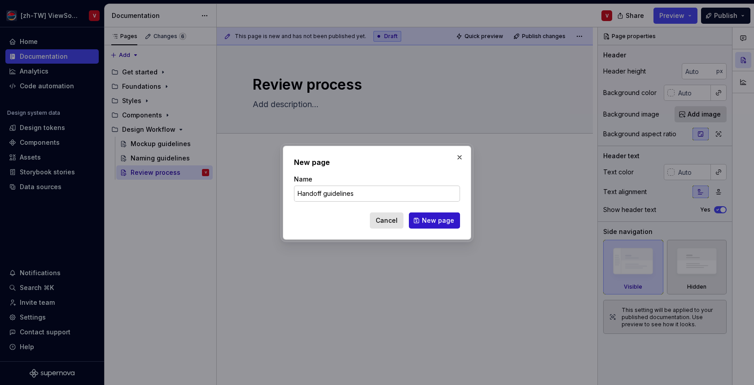
type input "Handoff guidelines"
click at [447, 223] on span "New page" at bounding box center [438, 220] width 32 height 9
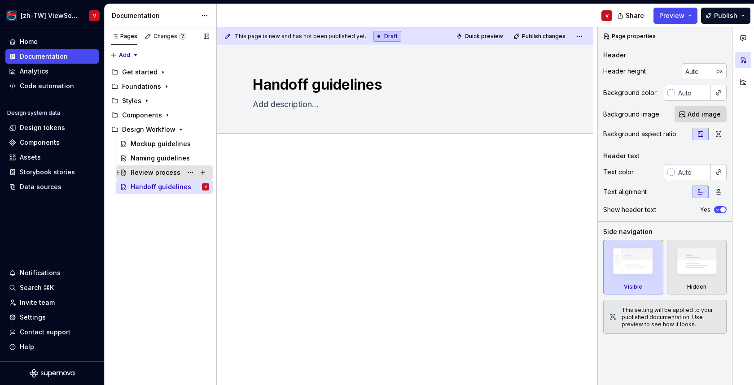
click at [161, 172] on div "Review process" at bounding box center [156, 172] width 50 height 9
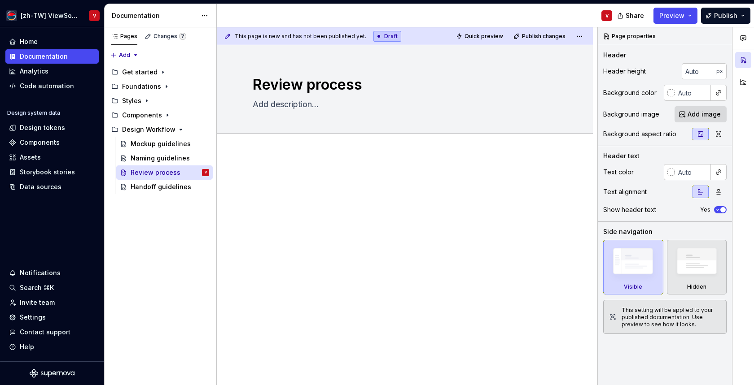
click at [339, 163] on div at bounding box center [405, 244] width 376 height 182
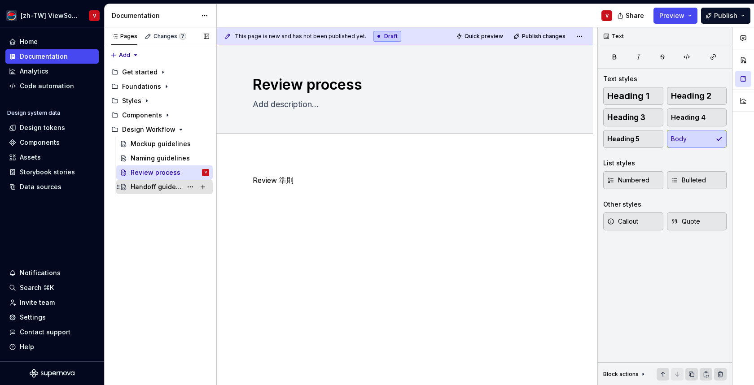
click at [155, 188] on div "Handoff guidelines" at bounding box center [157, 187] width 52 height 9
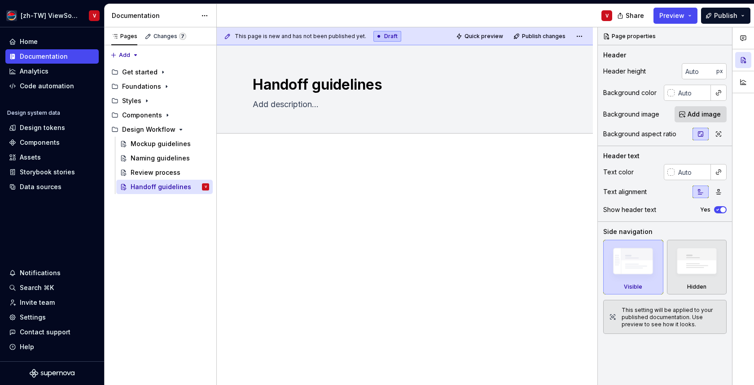
click at [302, 179] on p at bounding box center [405, 180] width 304 height 11
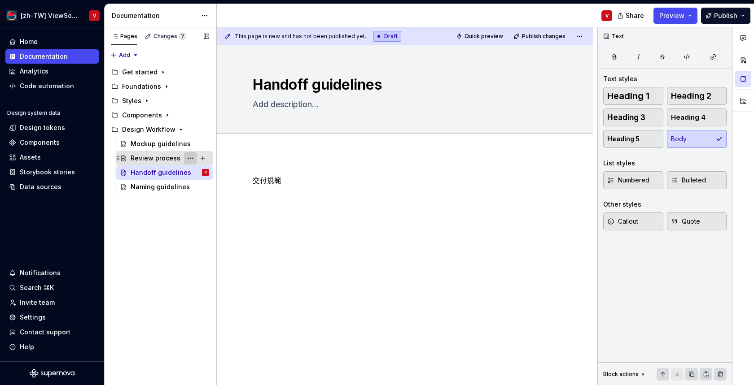
click at [188, 158] on button "Page tree" at bounding box center [190, 158] width 13 height 13
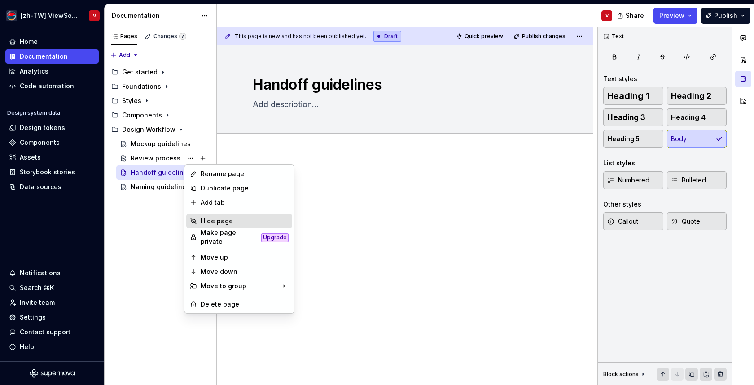
click at [211, 219] on div "Hide page" at bounding box center [245, 221] width 88 height 9
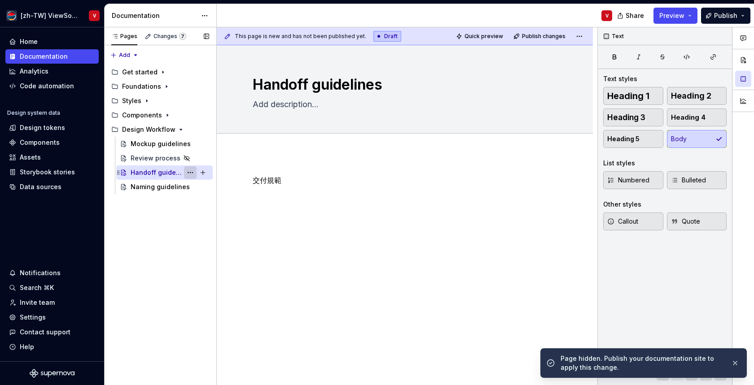
click at [189, 171] on button "Page tree" at bounding box center [190, 172] width 13 height 13
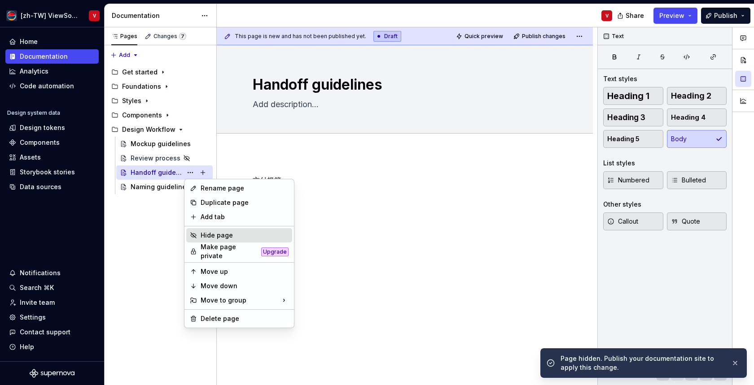
click at [221, 236] on div "Hide page" at bounding box center [245, 235] width 88 height 9
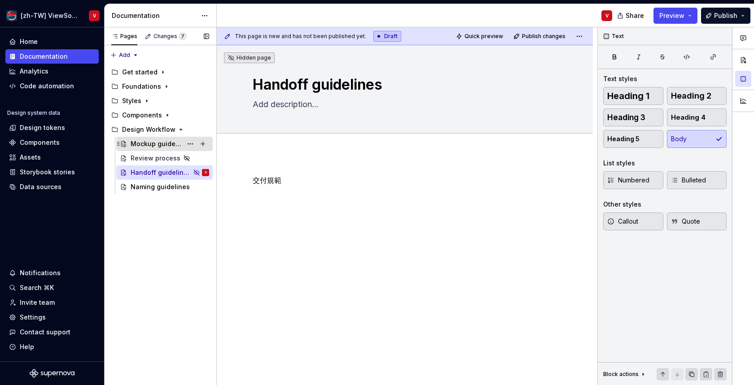
click at [152, 143] on div "Mockup guidelines" at bounding box center [157, 144] width 52 height 9
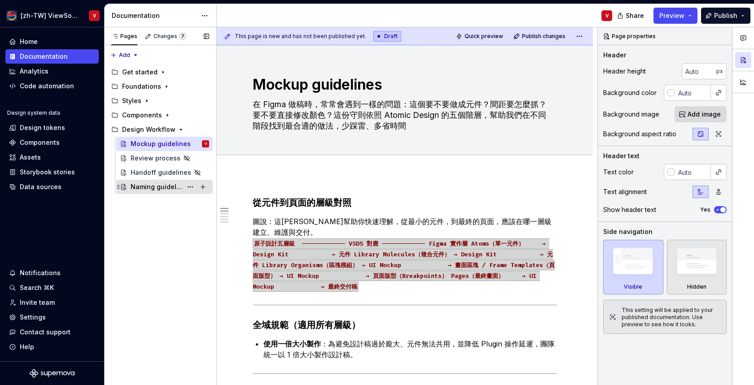
click at [155, 186] on div "Naming guidelines" at bounding box center [157, 187] width 52 height 9
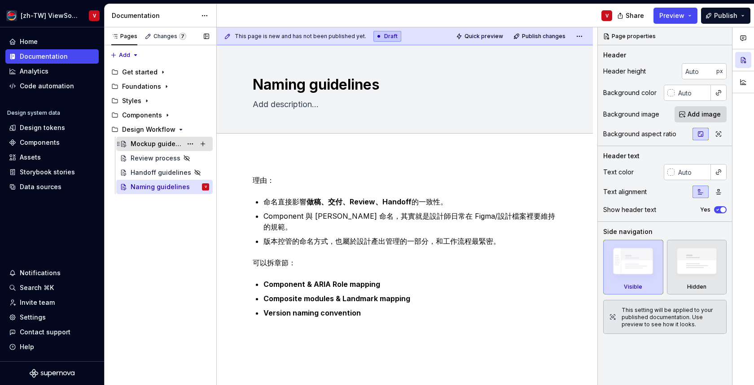
click at [152, 143] on div "Mockup guidelines" at bounding box center [157, 144] width 52 height 9
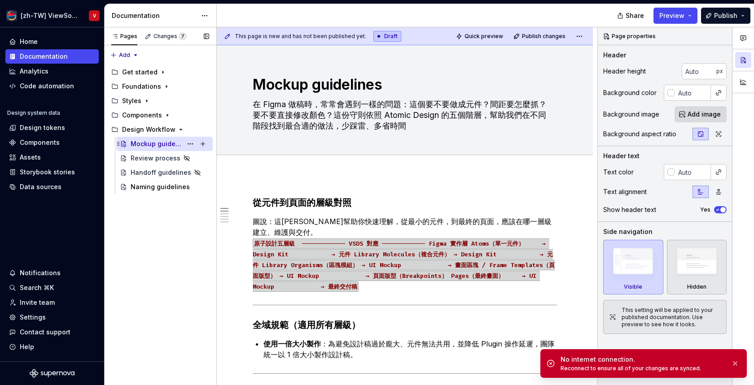
type textarea "*"
